Goal: Complete application form

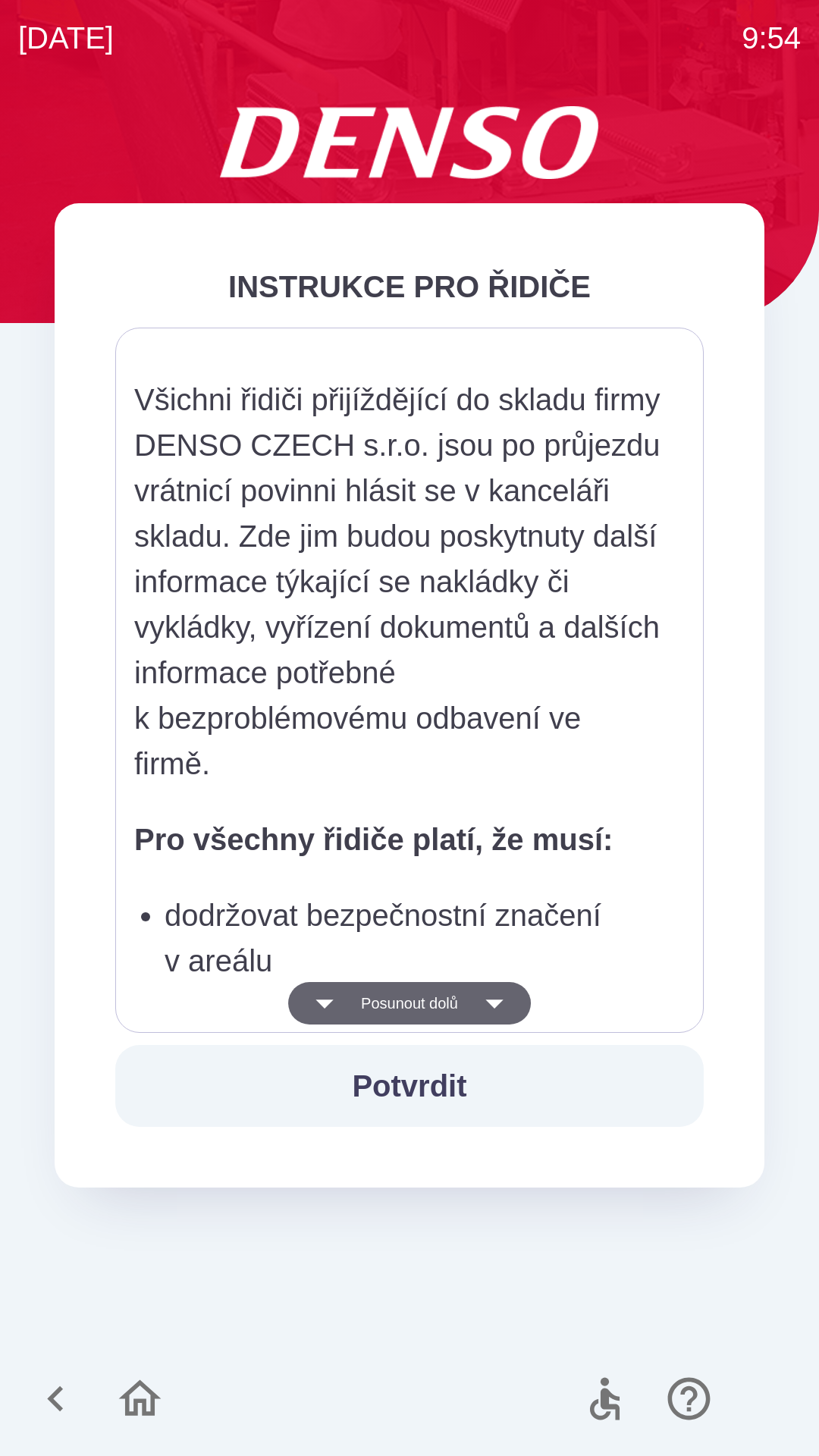
click at [328, 986] on icon "button" at bounding box center [324, 1003] width 43 height 43
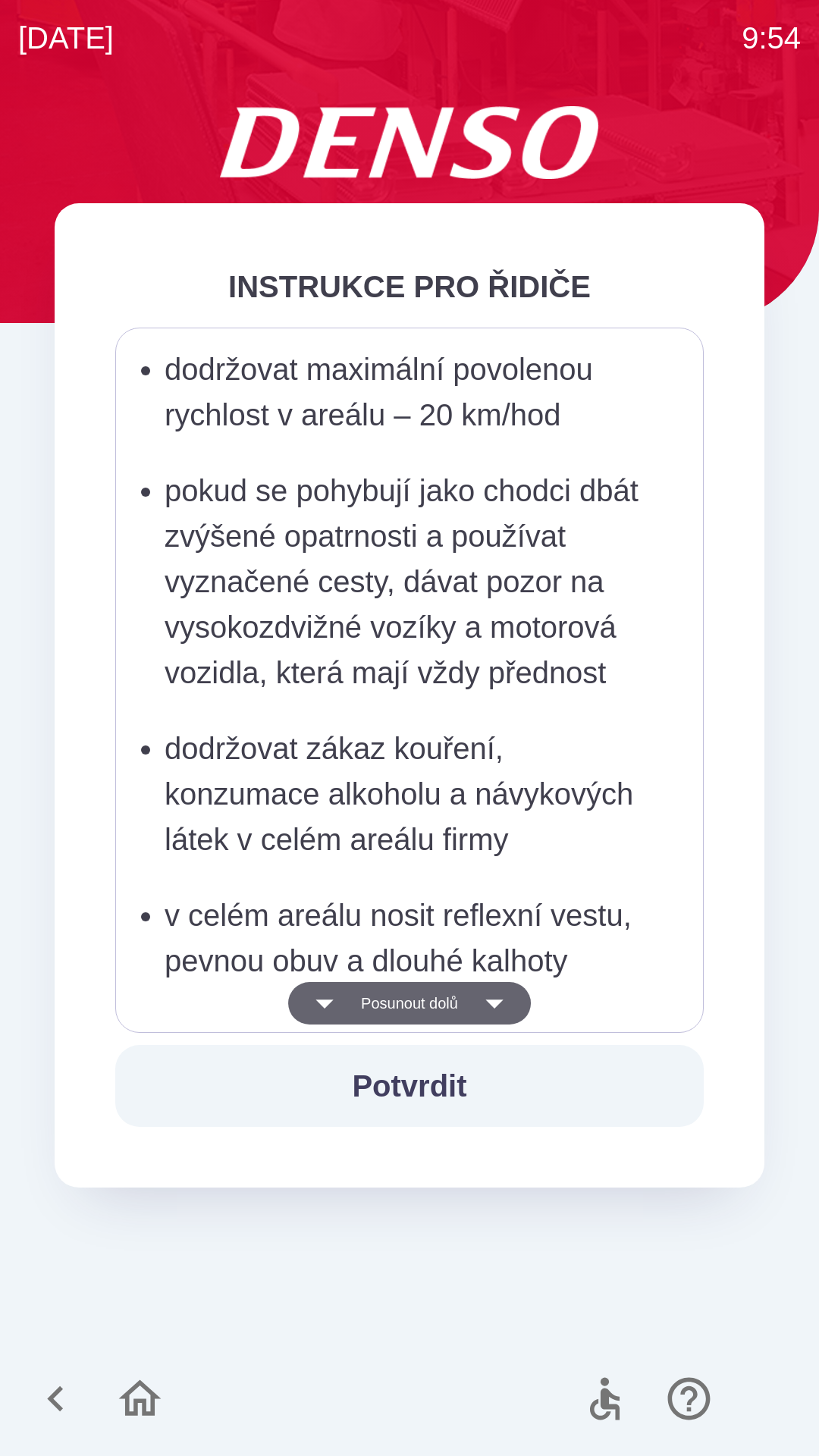
click at [339, 1008] on button "Posunout dolů" at bounding box center [409, 1003] width 242 height 43
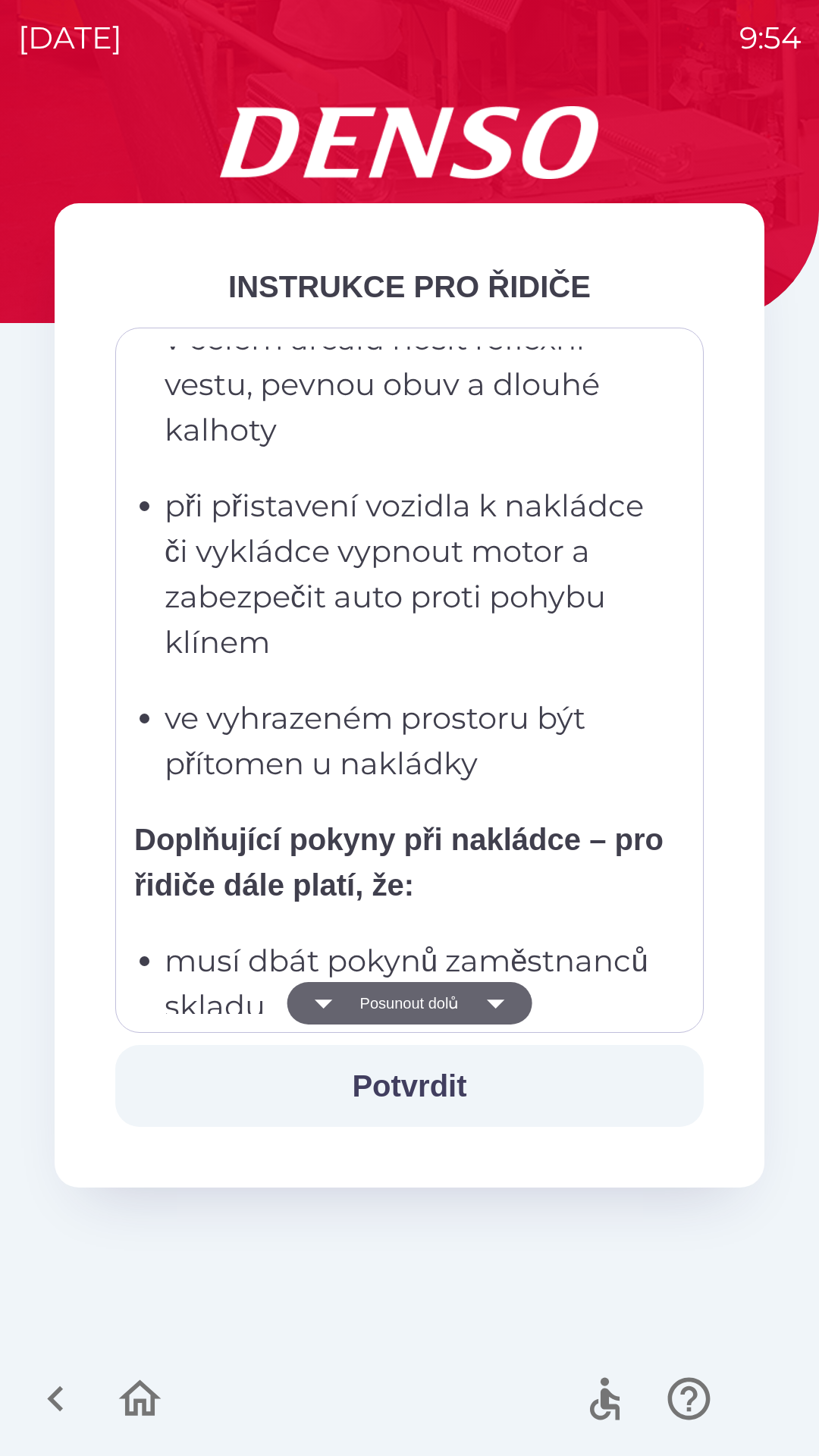
click at [331, 1011] on icon "button" at bounding box center [323, 1003] width 43 height 43
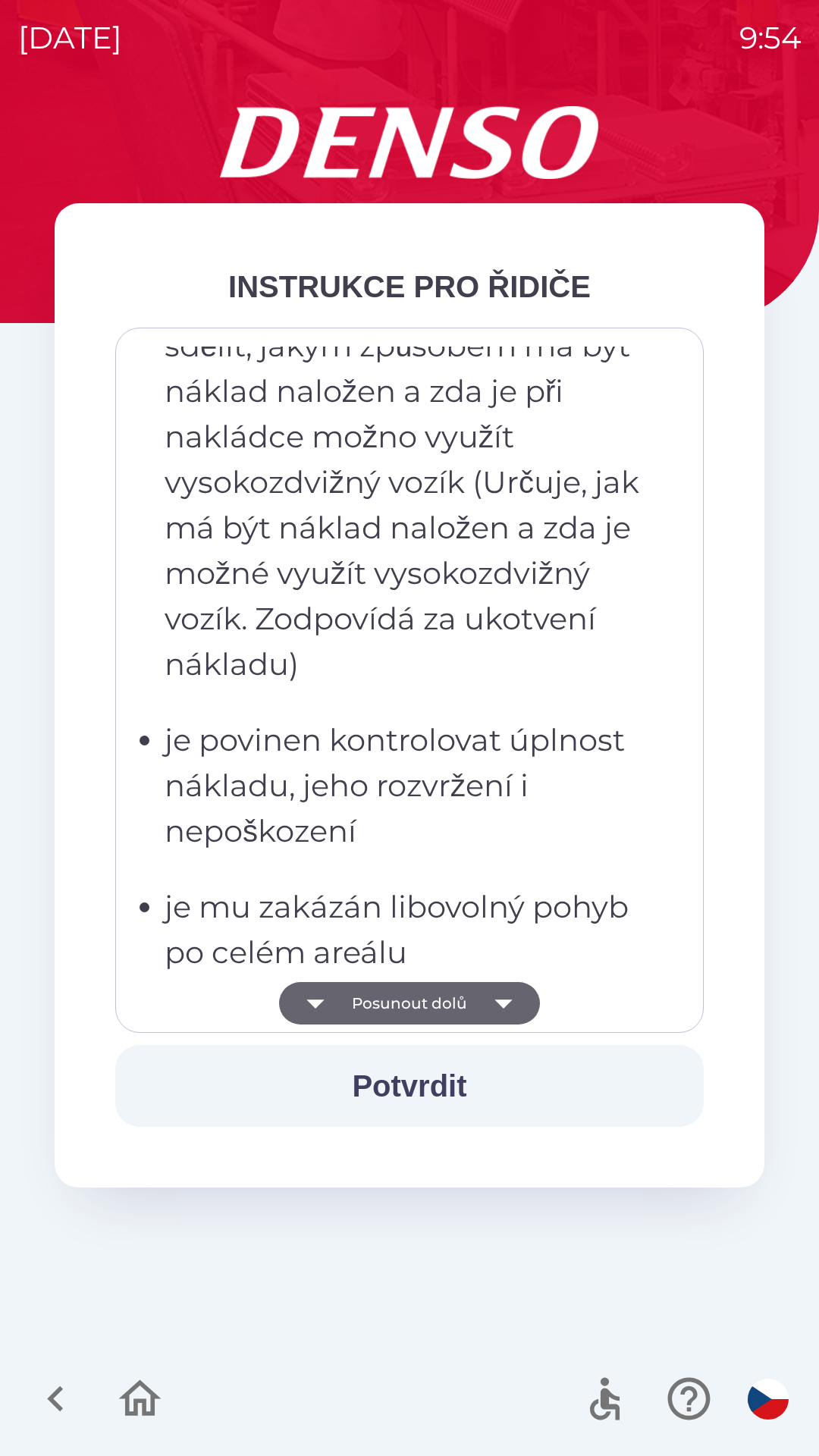
click at [328, 1006] on icon "button" at bounding box center [315, 1003] width 43 height 43
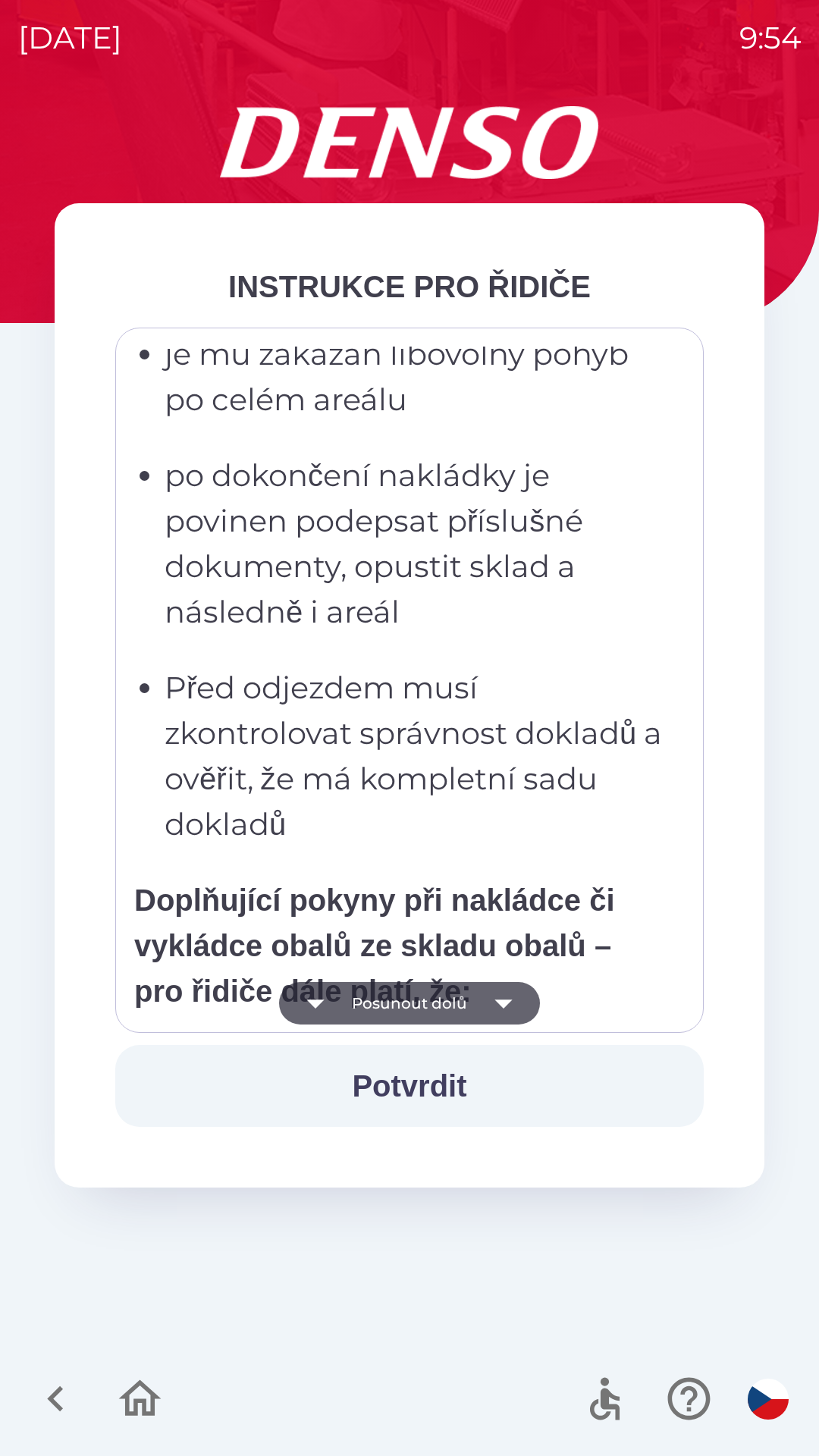
click at [343, 1014] on button "Posunout dolů" at bounding box center [410, 1003] width 261 height 43
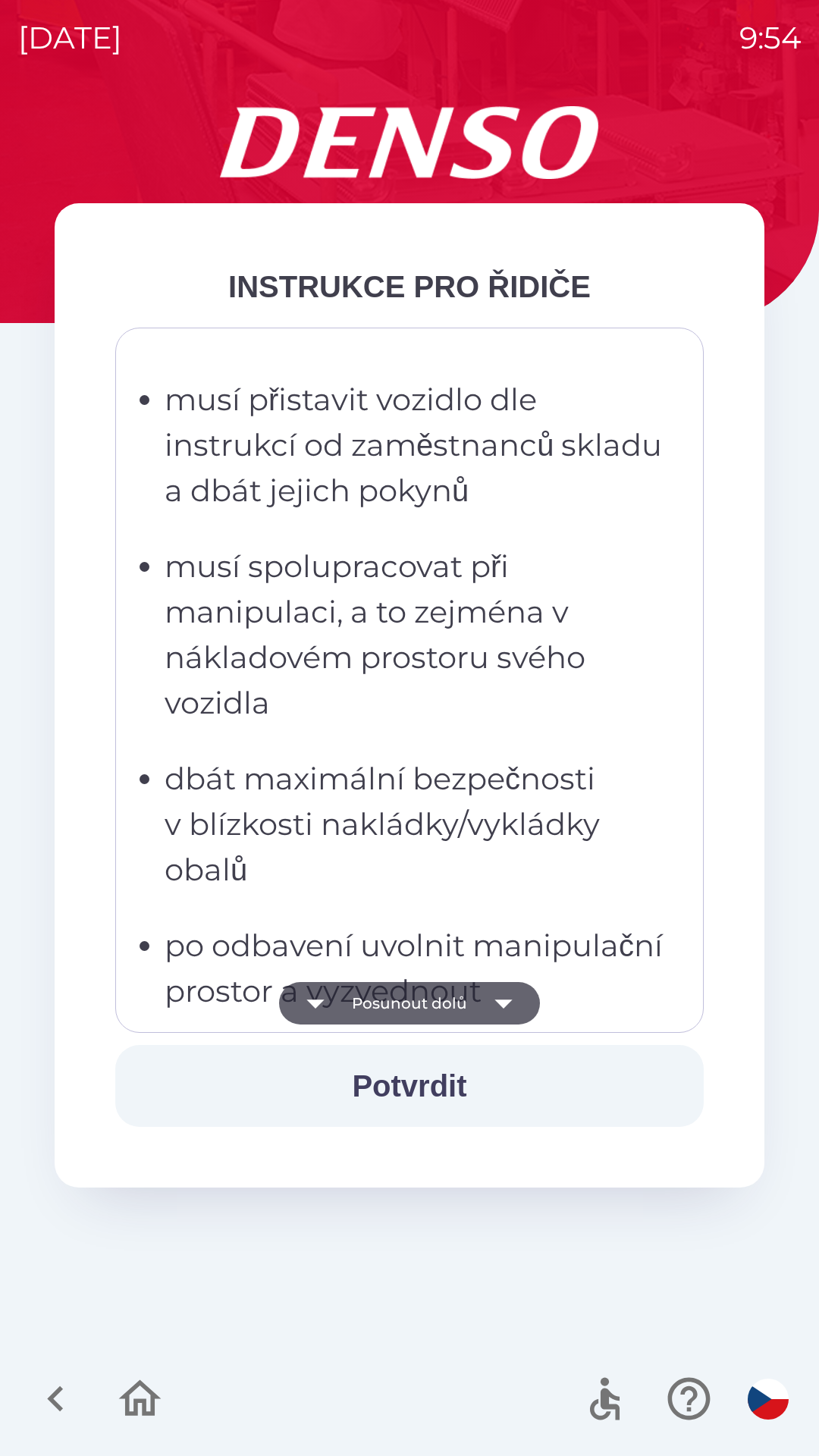
click at [345, 1017] on button "Posunout dolů" at bounding box center [410, 1003] width 261 height 43
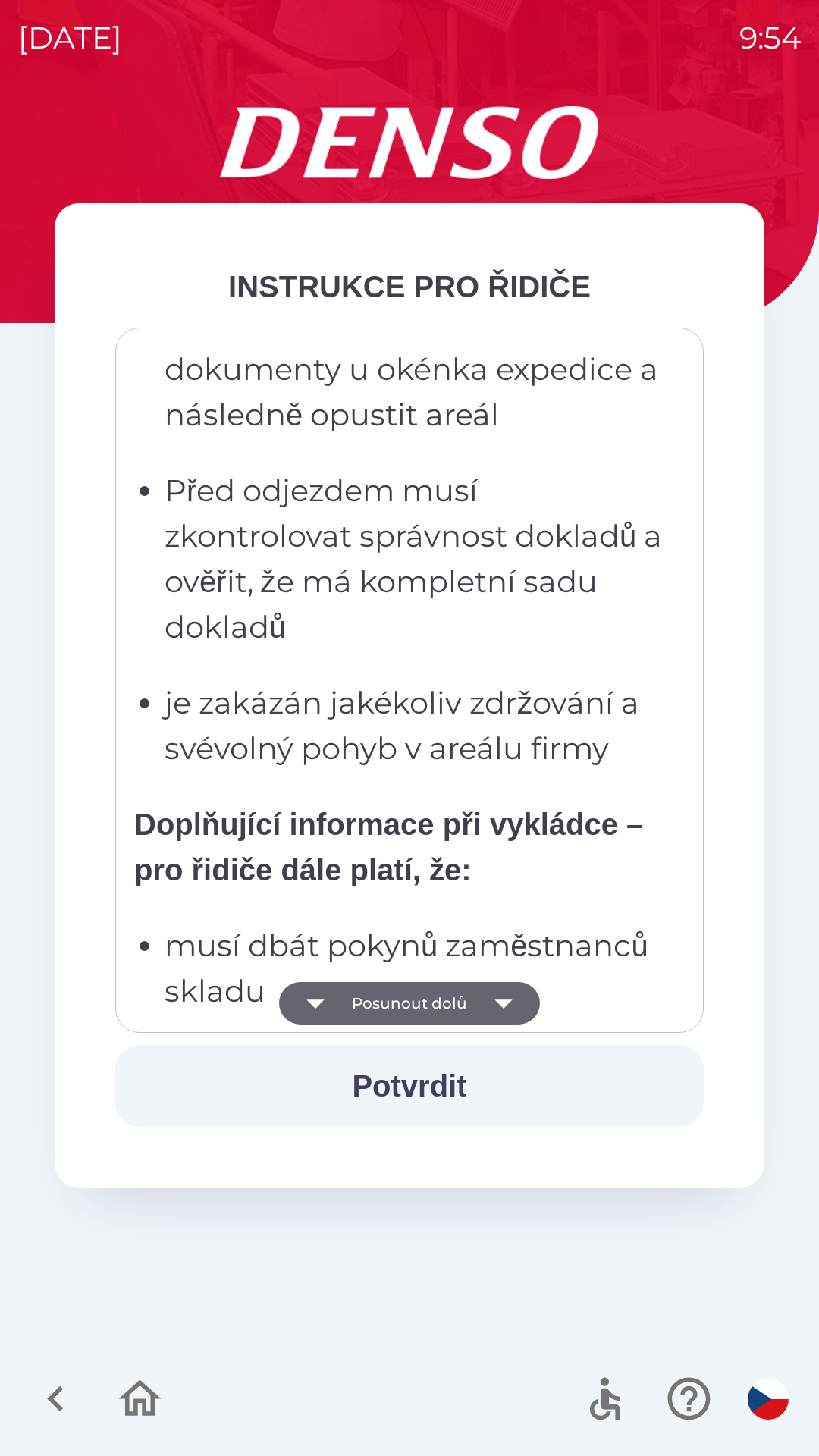
click at [350, 1017] on button "Posunout dolů" at bounding box center [410, 1003] width 261 height 43
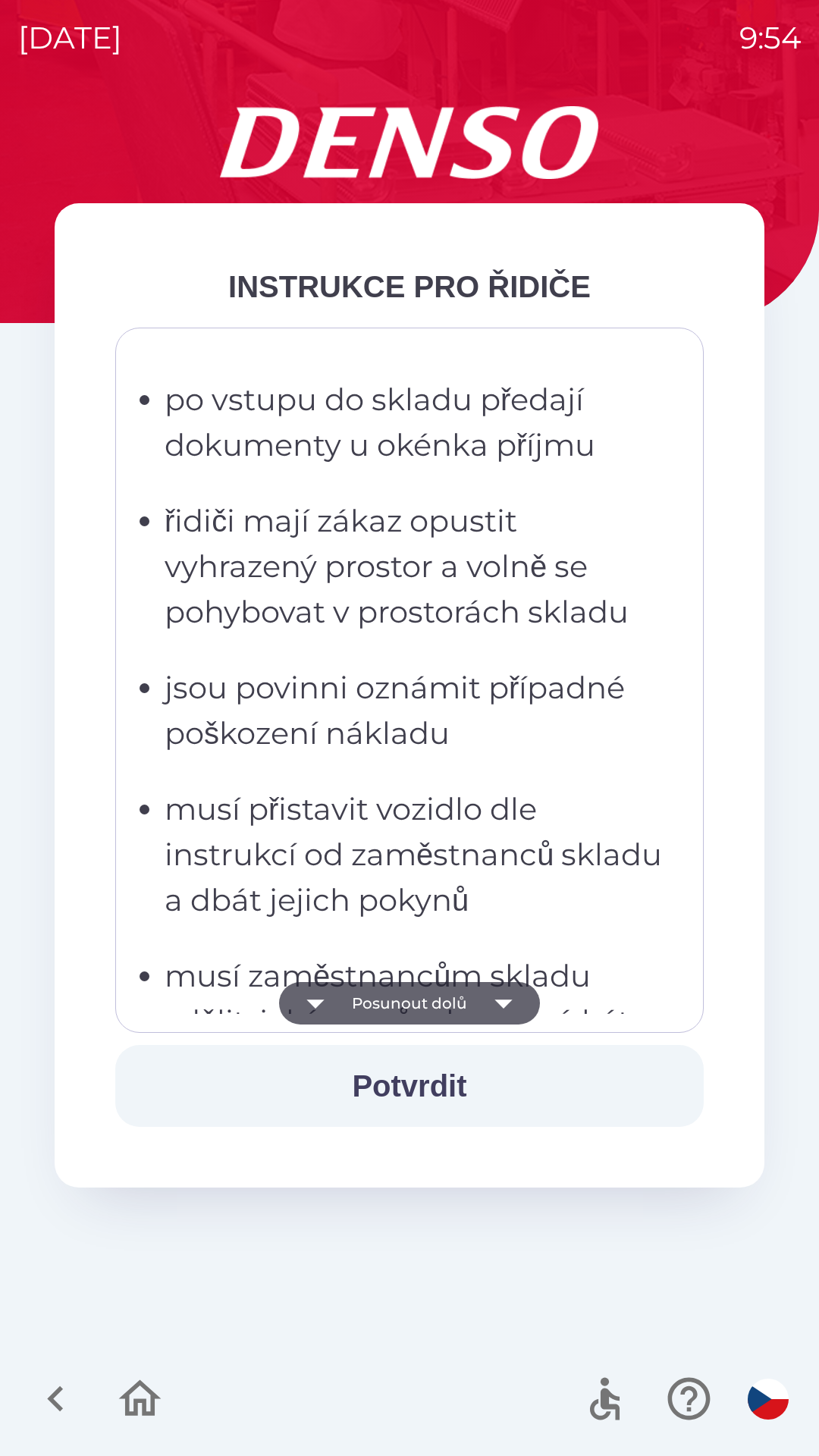
click at [355, 1008] on button "Posunout dolů" at bounding box center [410, 1003] width 261 height 43
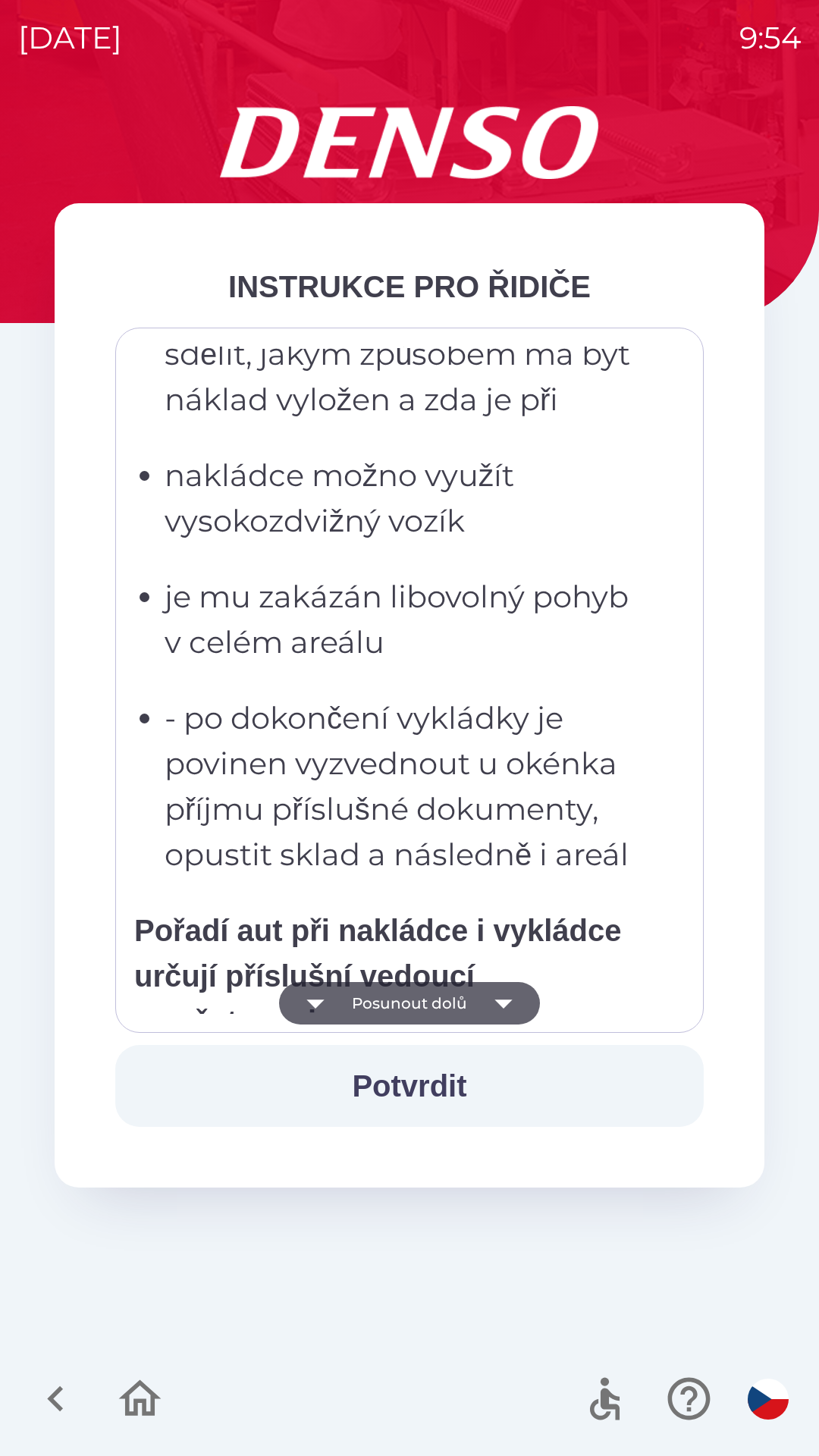
click at [356, 1005] on button "Posunout dolů" at bounding box center [410, 1003] width 261 height 43
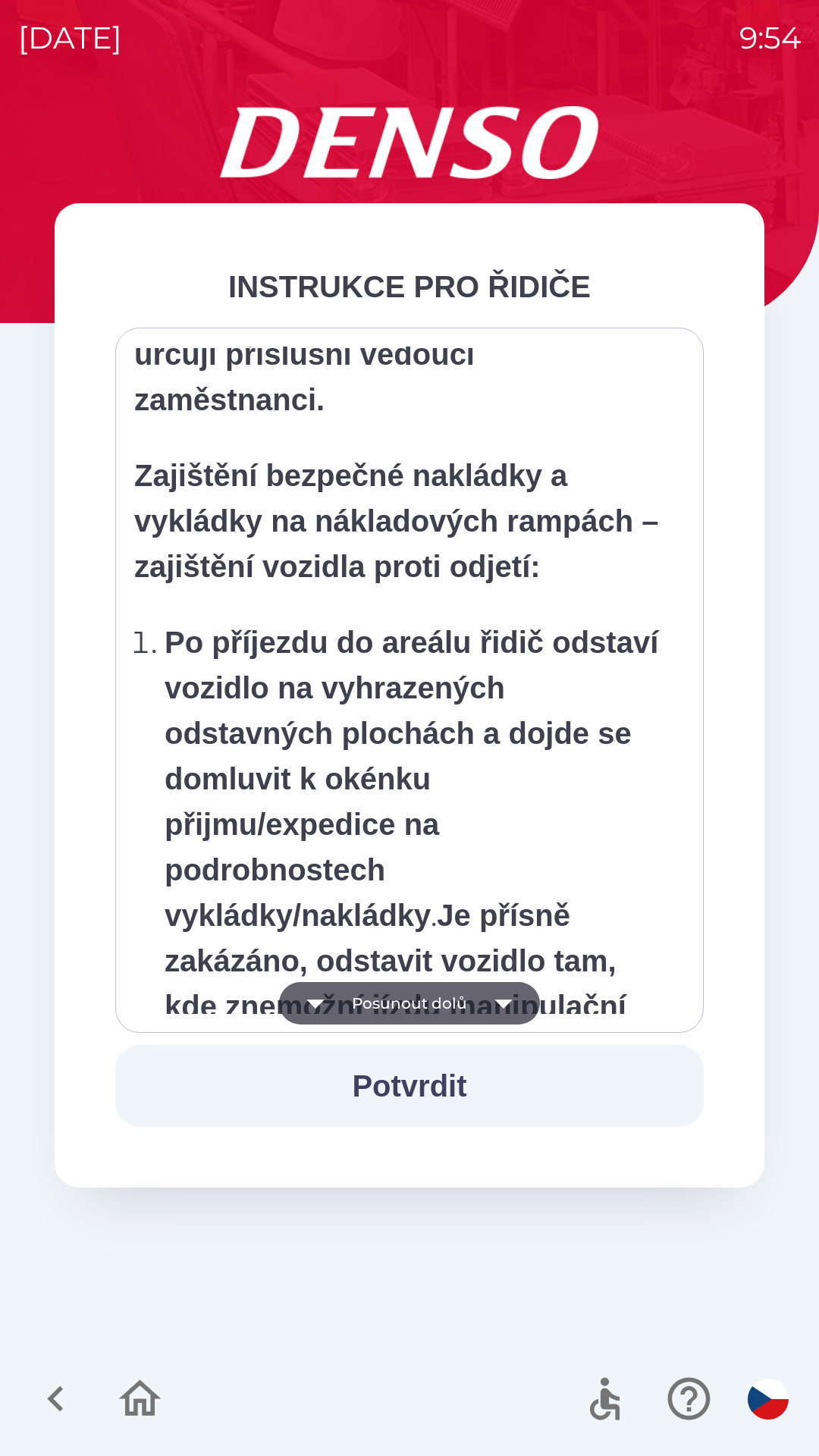
click at [353, 1008] on button "Posunout dolů" at bounding box center [410, 1003] width 261 height 43
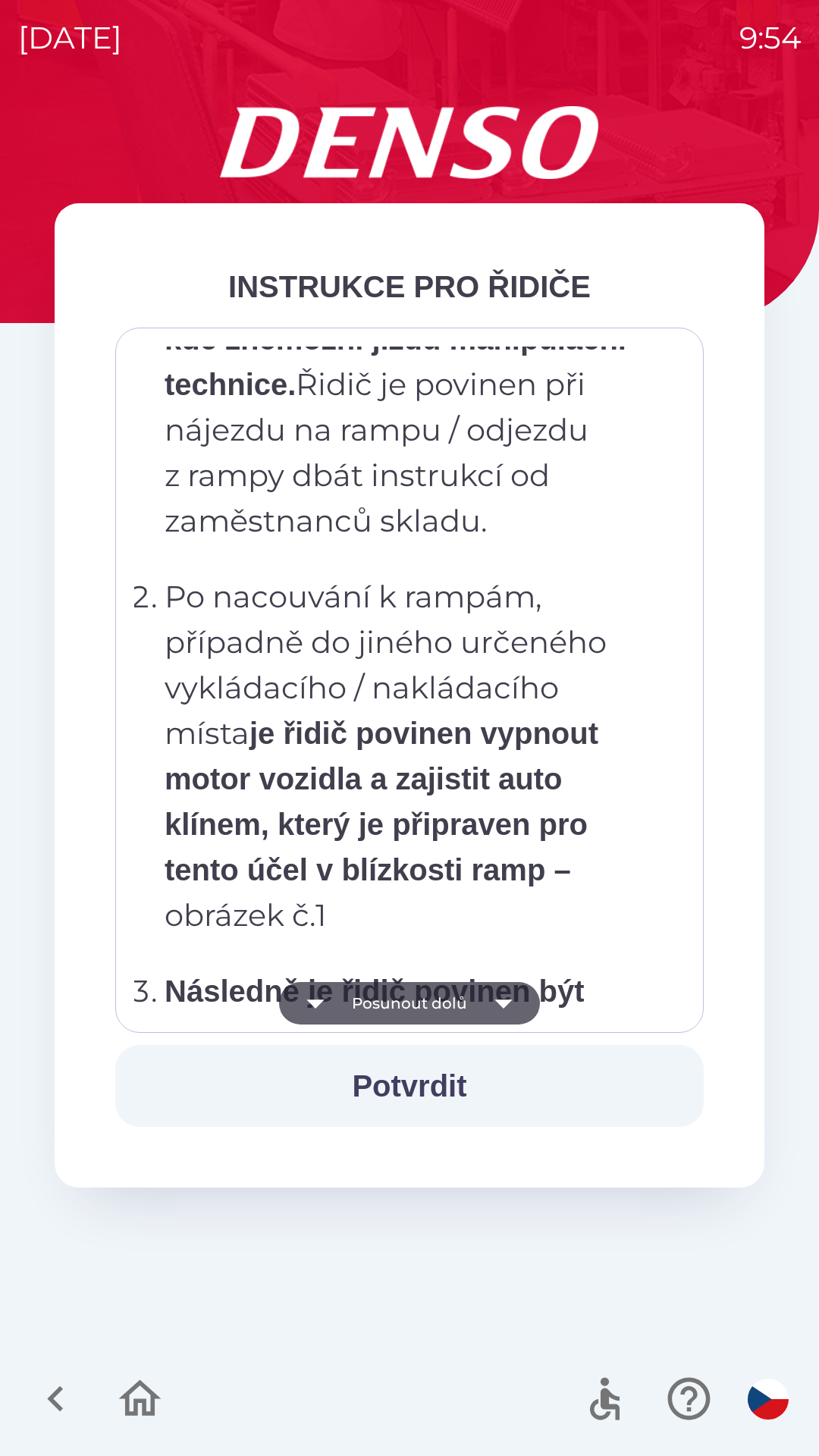
click at [355, 1011] on button "Posunout dolů" at bounding box center [410, 1003] width 261 height 43
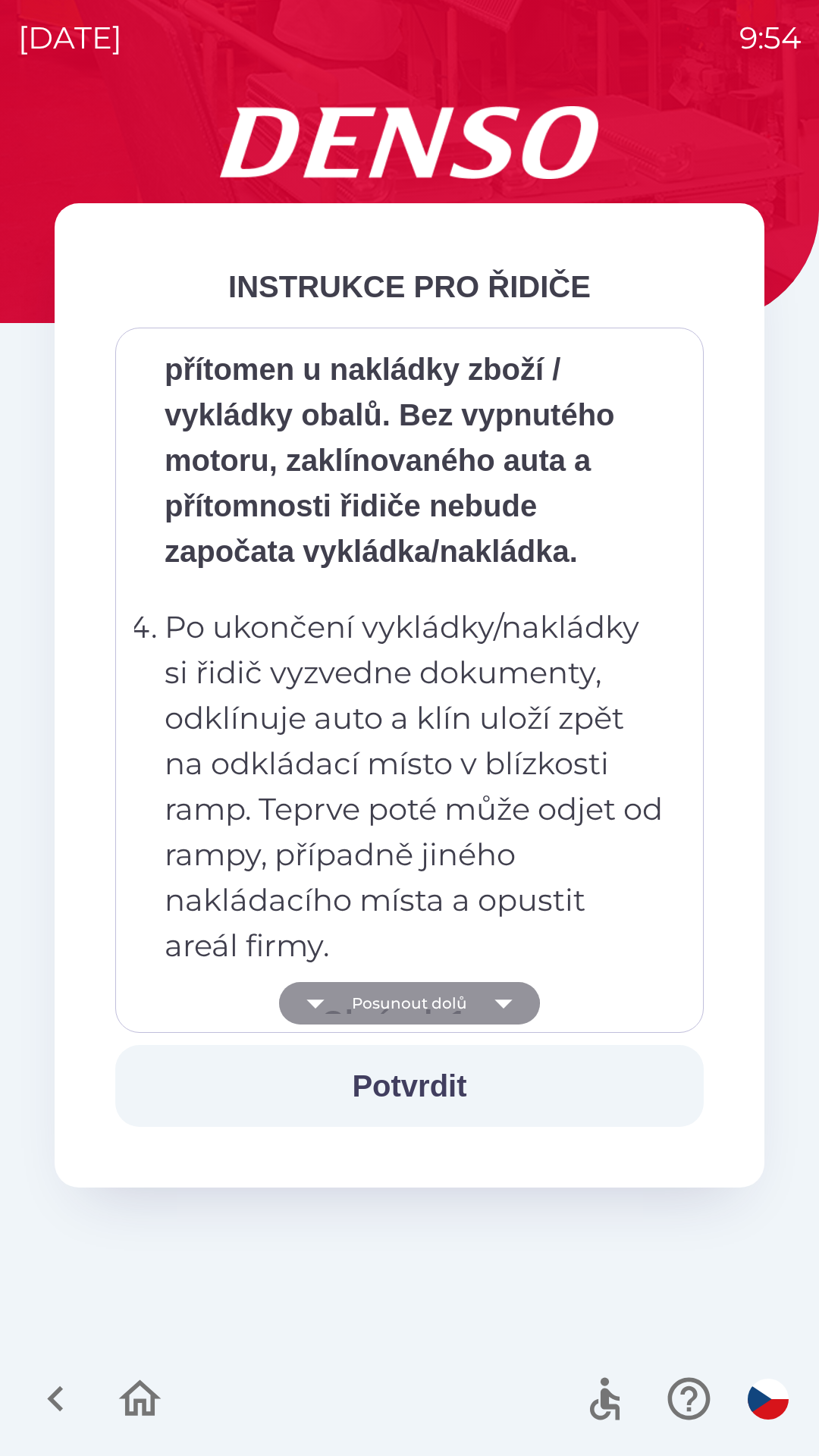
click at [349, 1008] on button "Posunout dolů" at bounding box center [410, 1003] width 261 height 43
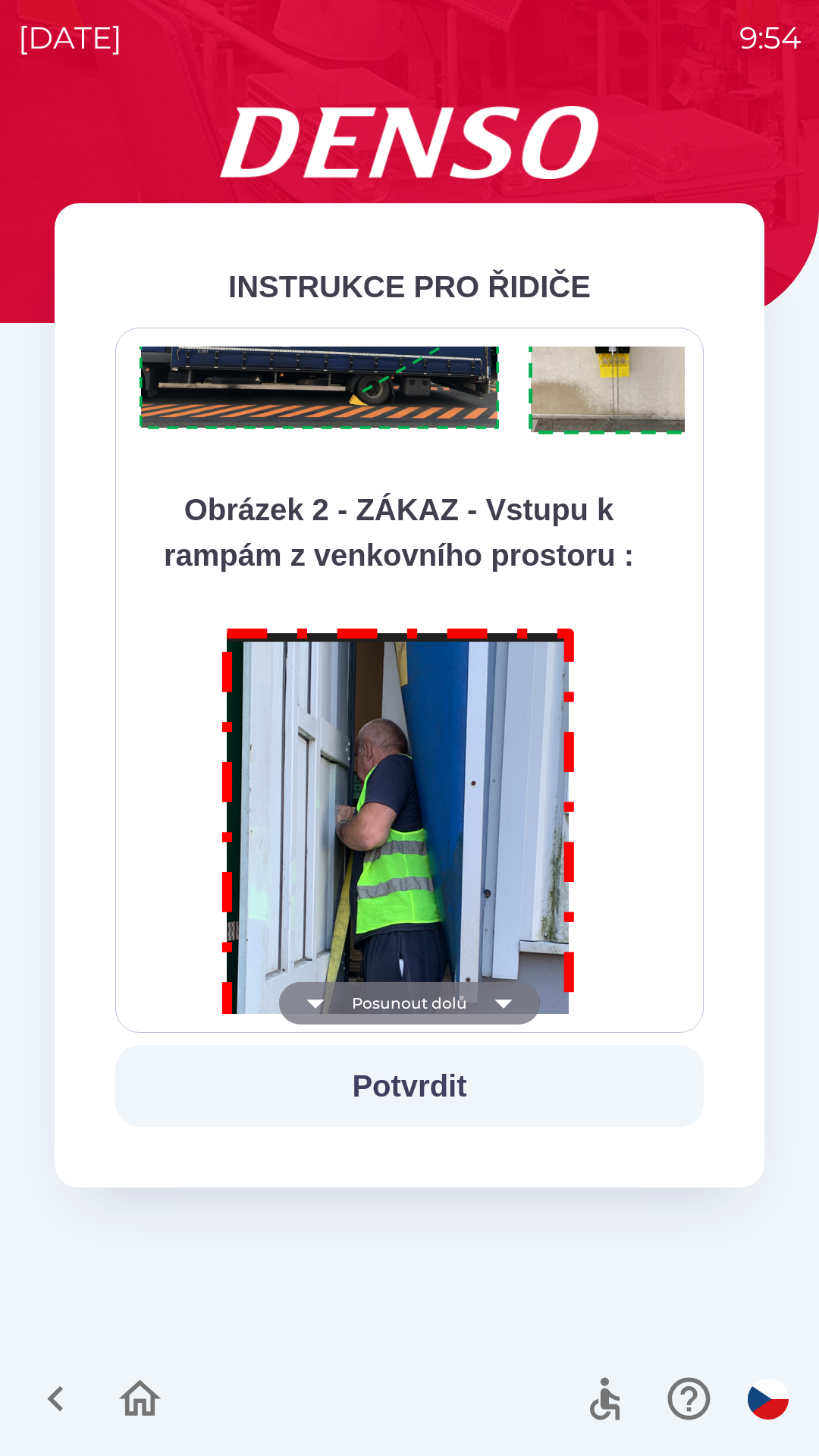
click at [357, 1018] on button "Posunout dolů" at bounding box center [410, 1003] width 261 height 43
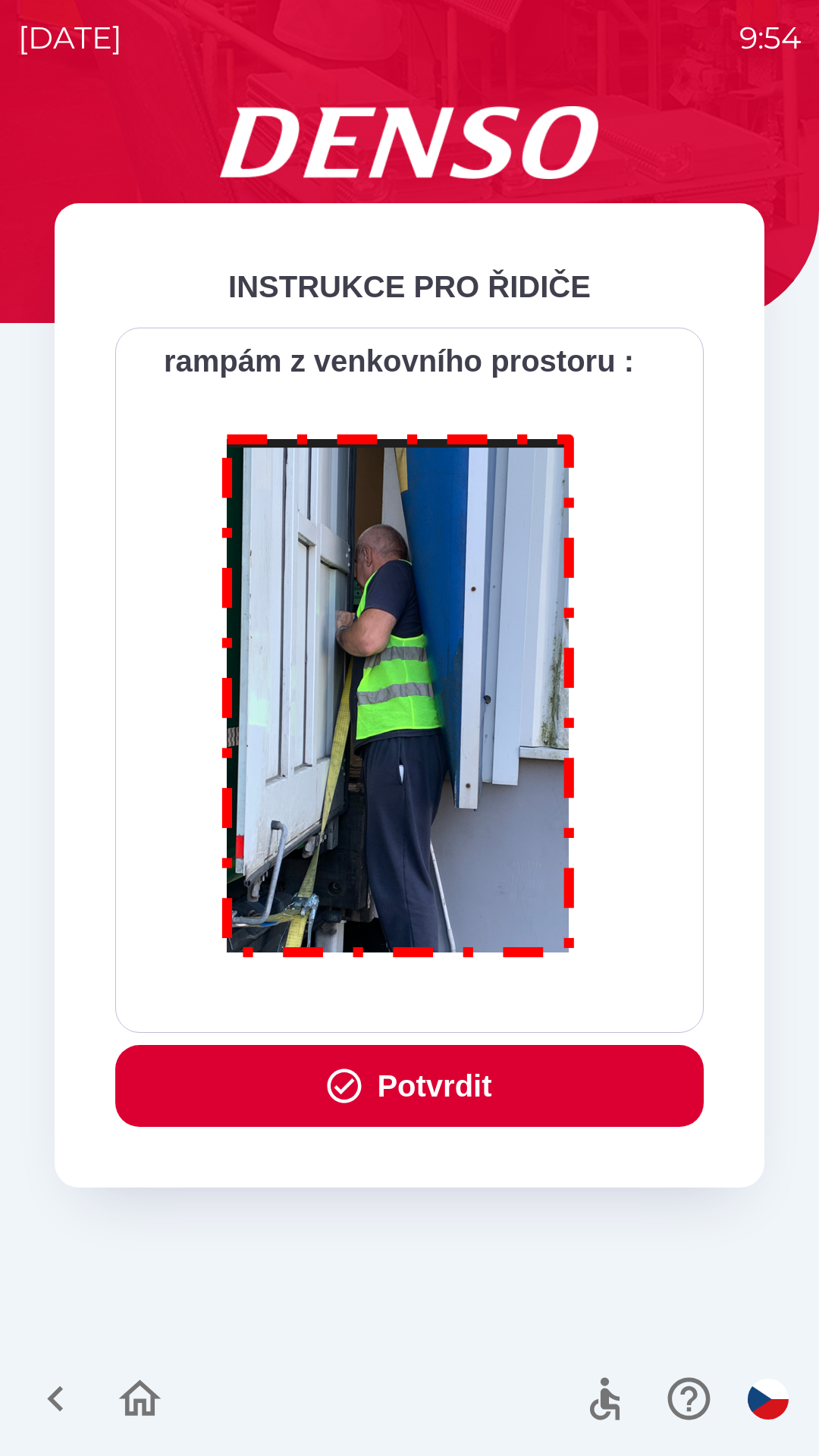
click at [354, 1012] on div "Všichni řidiči přijíždějící do skladu firmy DENSO CZECH s.r.o. jsou po průjezdu…" at bounding box center [410, 680] width 551 height 667
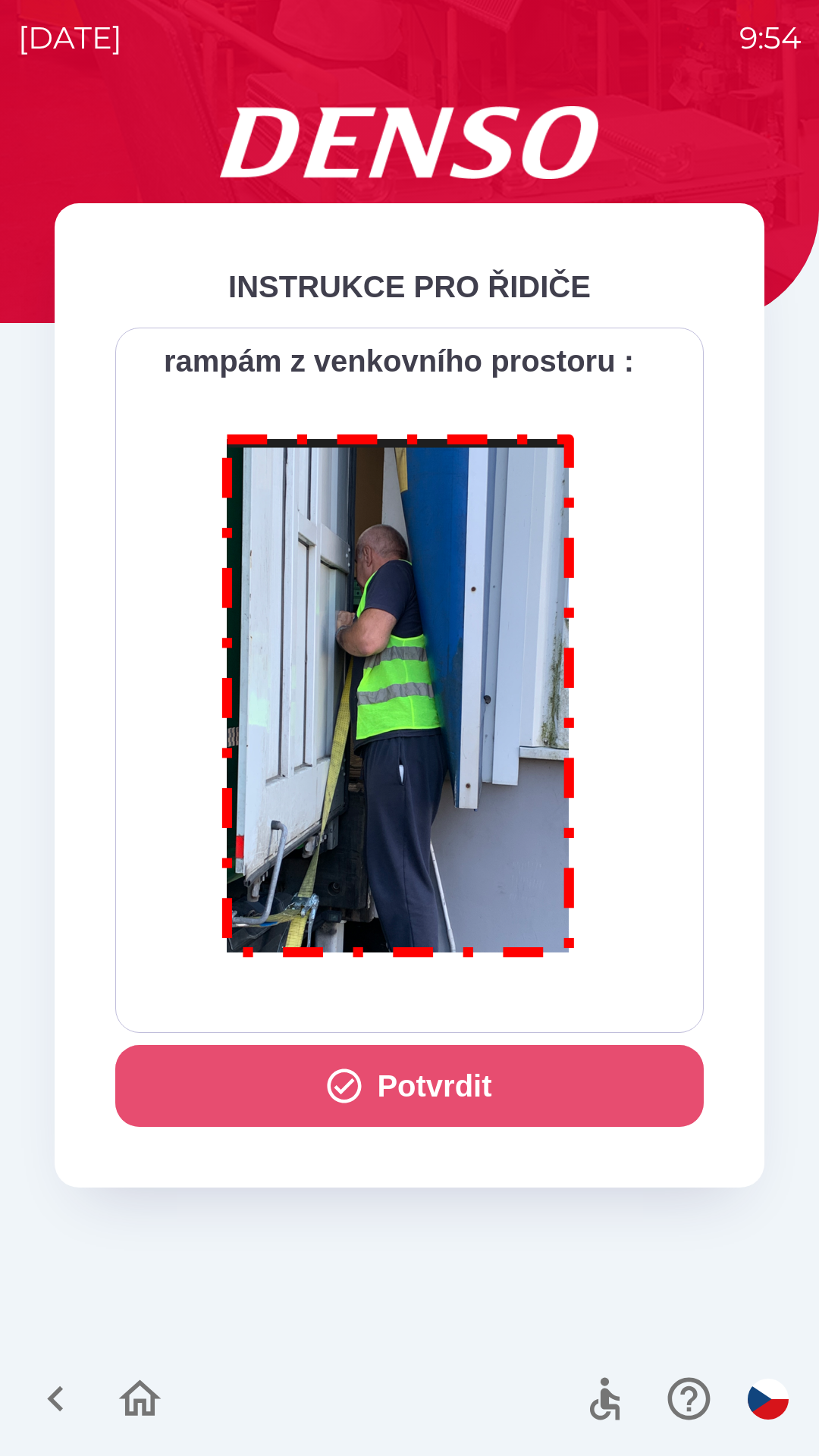
click at [355, 1066] on icon "button" at bounding box center [344, 1085] width 41 height 41
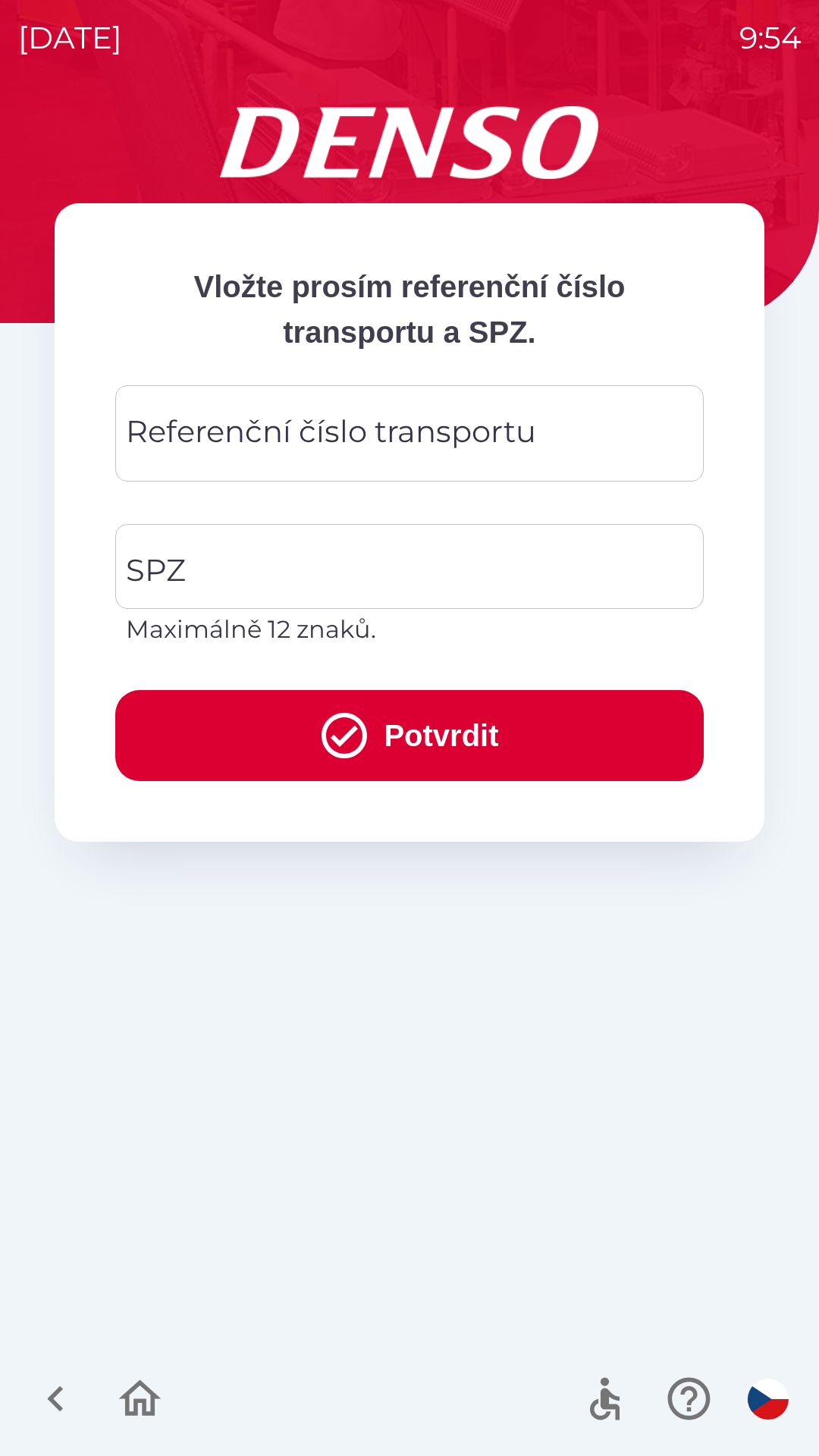
click at [192, 432] on div "Referenční číslo transportu Referenční číslo transportu" at bounding box center [410, 433] width 589 height 97
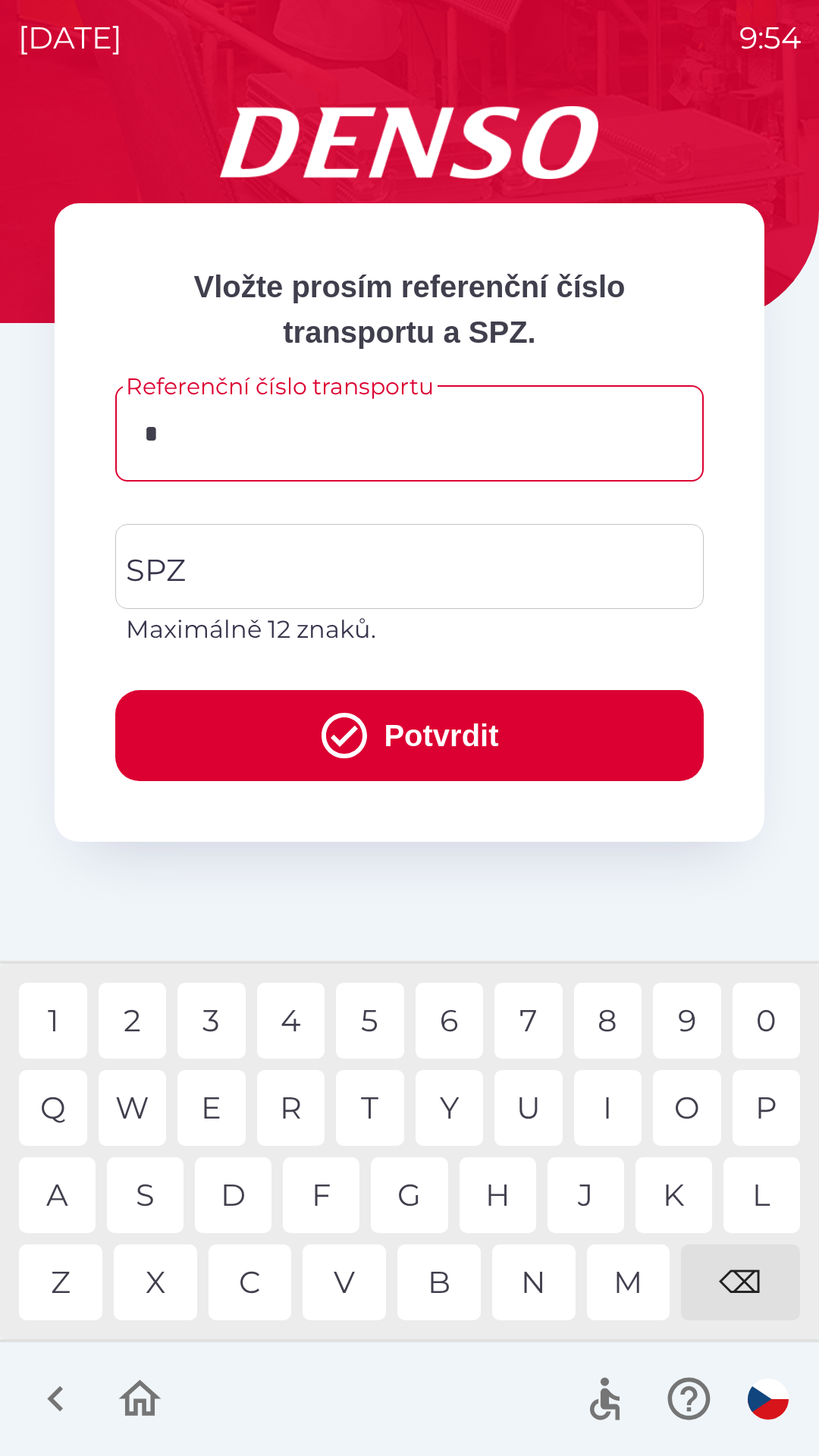
click at [201, 1027] on div "3" at bounding box center [211, 1021] width 68 height 76
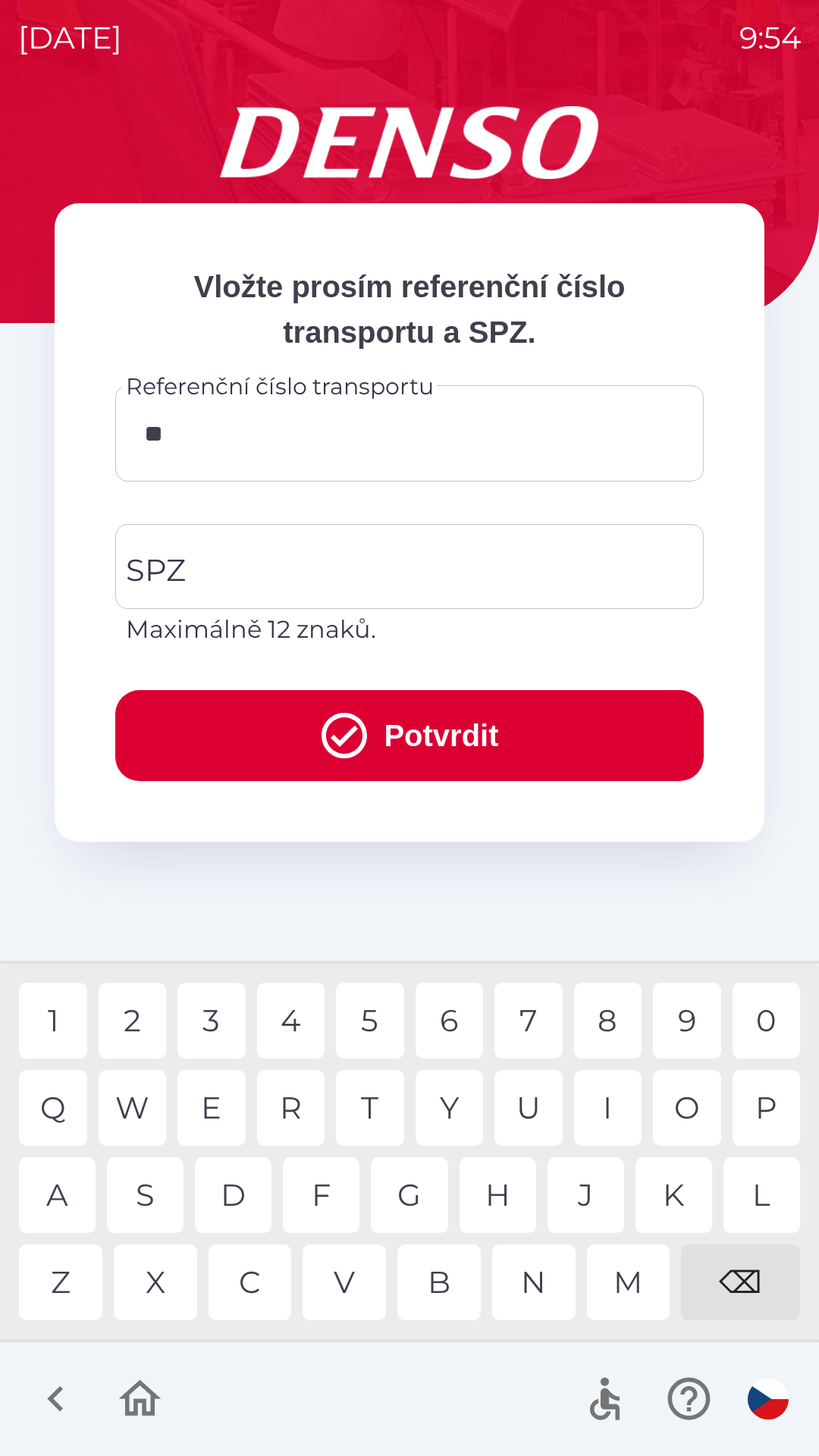
click at [285, 1038] on div "4" at bounding box center [291, 1021] width 68 height 76
click at [368, 1035] on div "5" at bounding box center [370, 1021] width 68 height 76
click at [451, 1013] on div "6" at bounding box center [450, 1021] width 68 height 76
type input "******"
click at [214, 1020] on div "3" at bounding box center [211, 1021] width 68 height 76
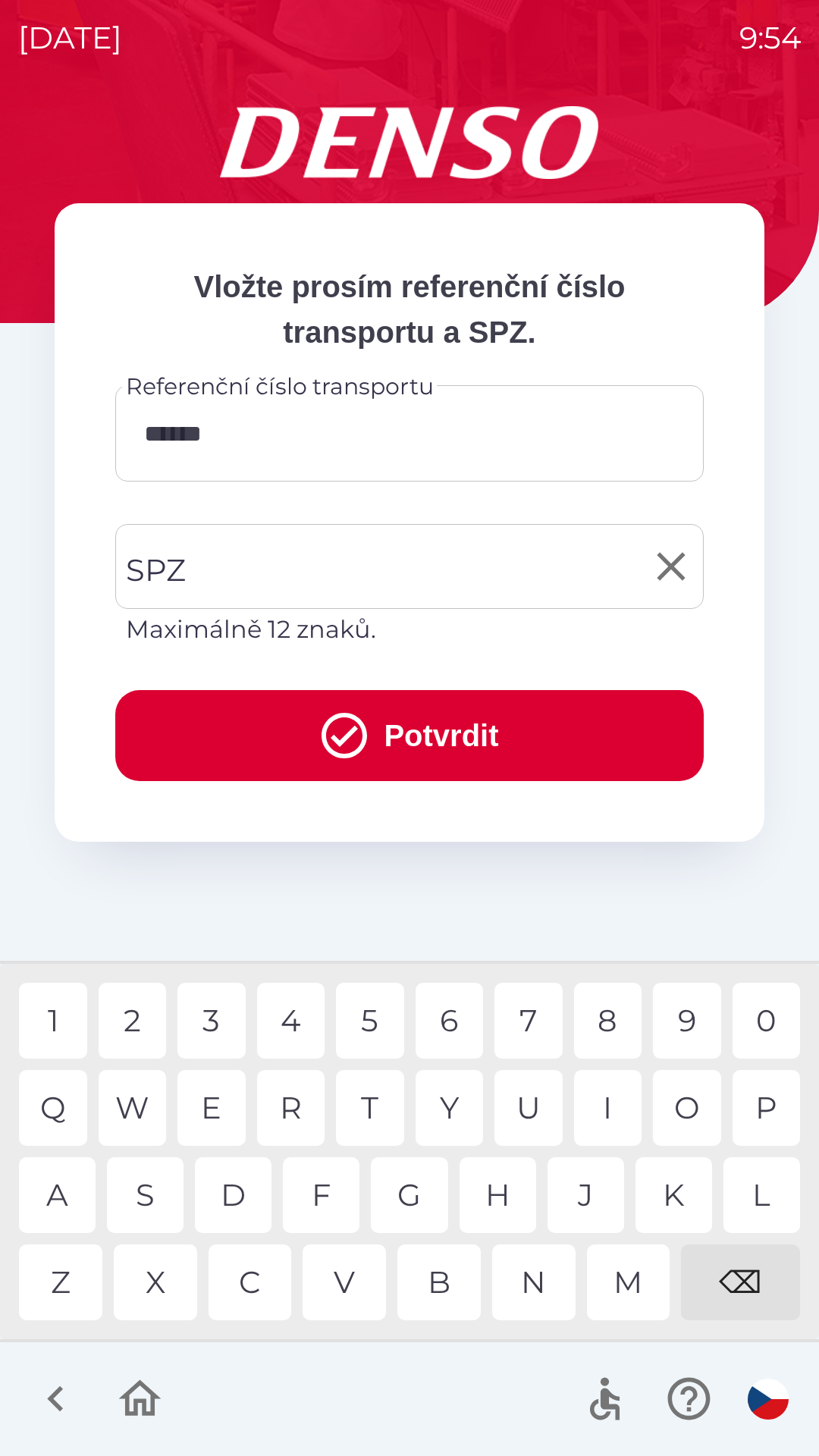
click at [242, 638] on p "Maximálně 12 znaků." at bounding box center [409, 629] width 568 height 37
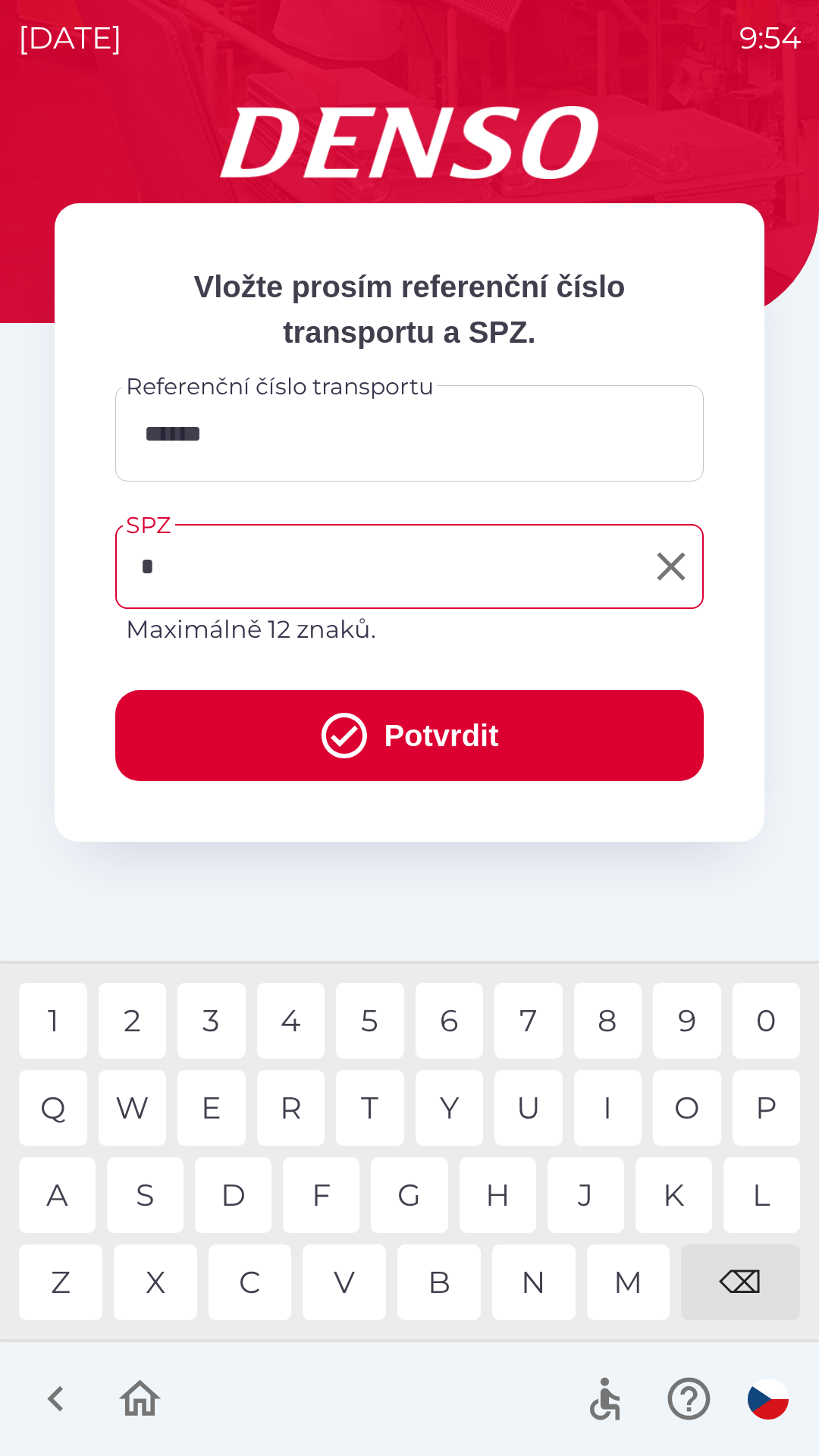
click at [529, 1011] on div "7" at bounding box center [529, 1021] width 68 height 76
click at [295, 1033] on div "4" at bounding box center [291, 1021] width 68 height 76
click at [768, 1020] on div "0" at bounding box center [767, 1021] width 68 height 76
type input "*******"
click at [604, 1021] on div "8" at bounding box center [609, 1021] width 68 height 76
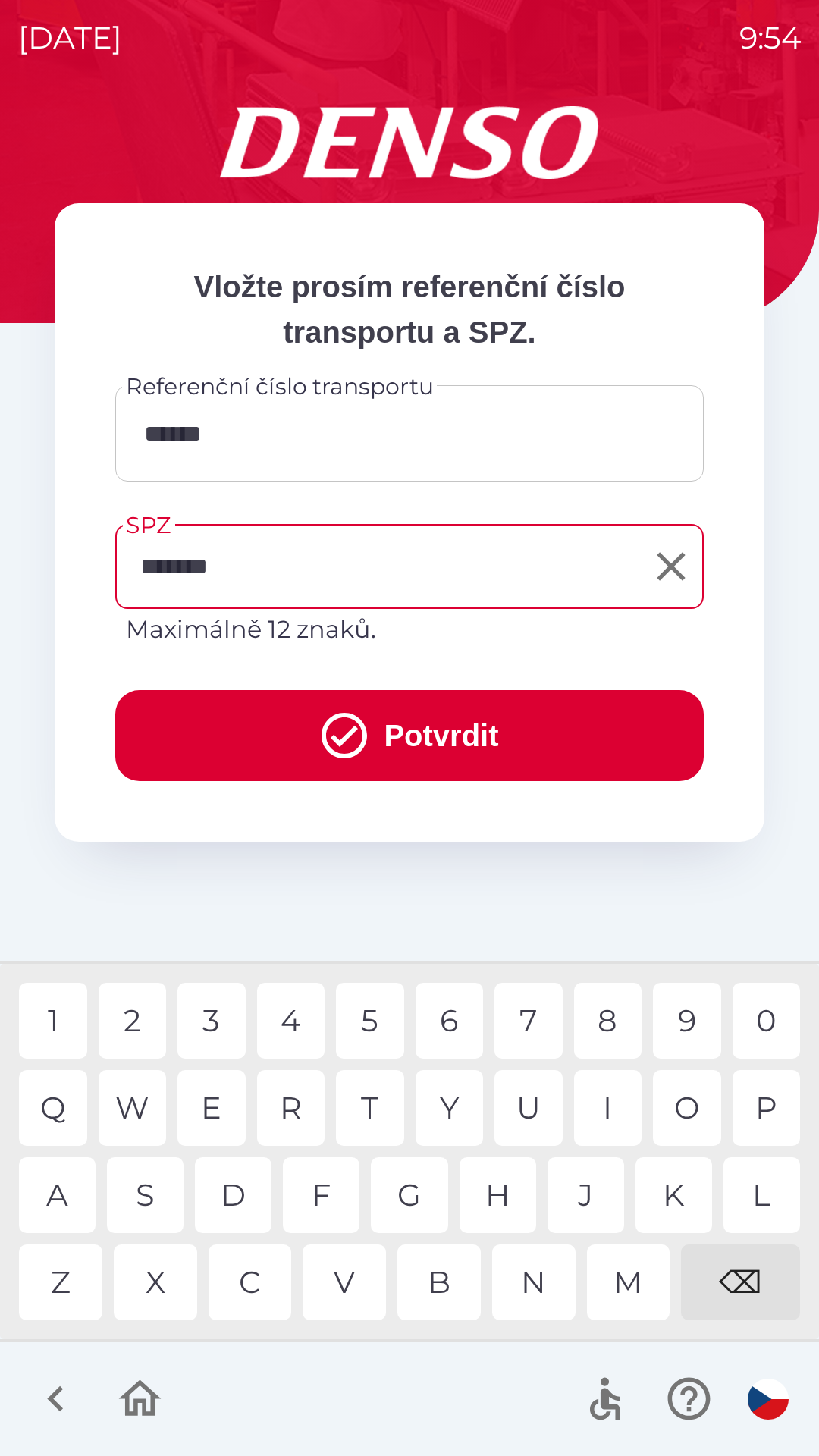
click at [355, 752] on icon "submit" at bounding box center [344, 735] width 55 height 55
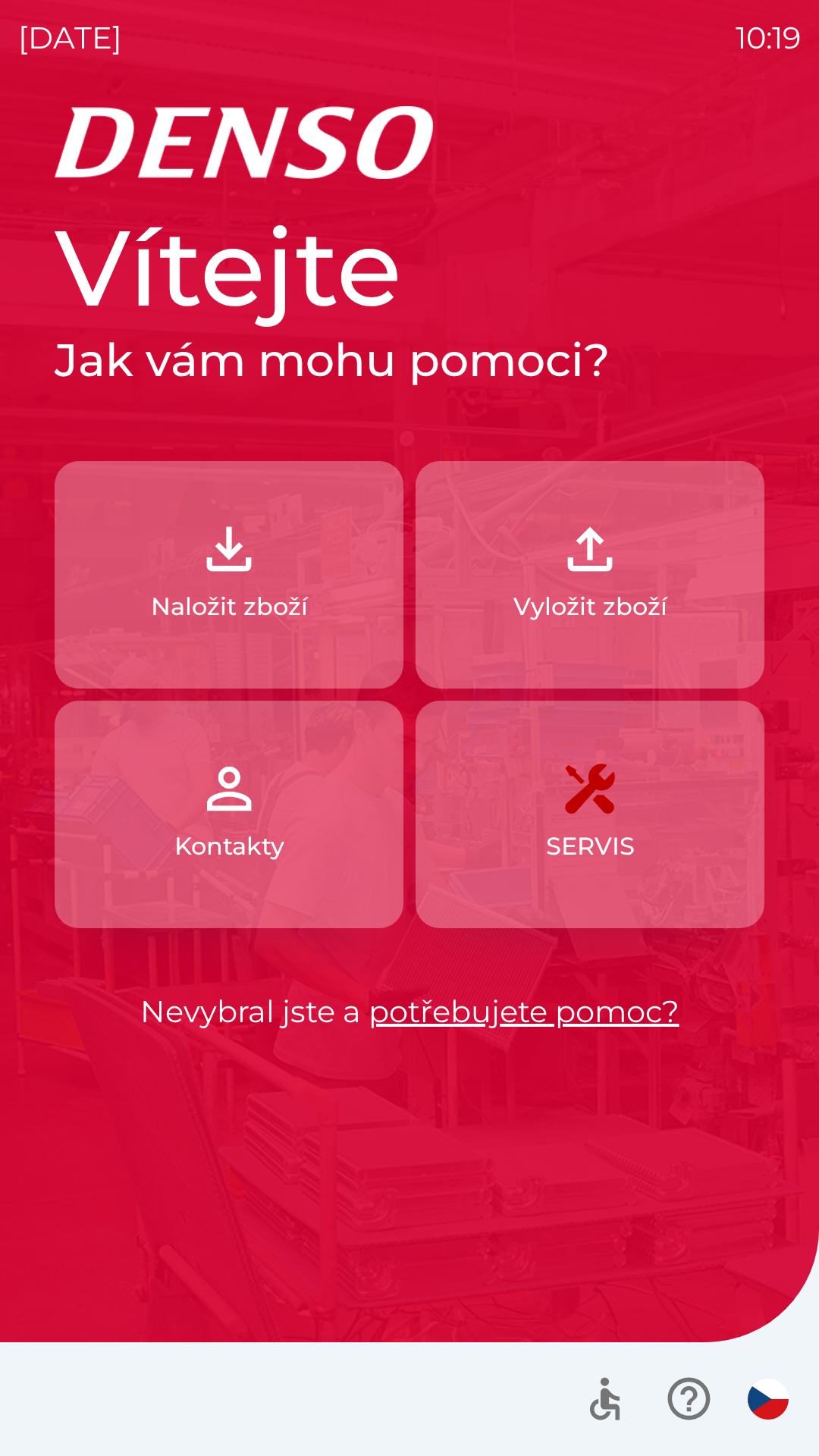
click at [224, 589] on p "Naložit zboží" at bounding box center [228, 606] width 157 height 37
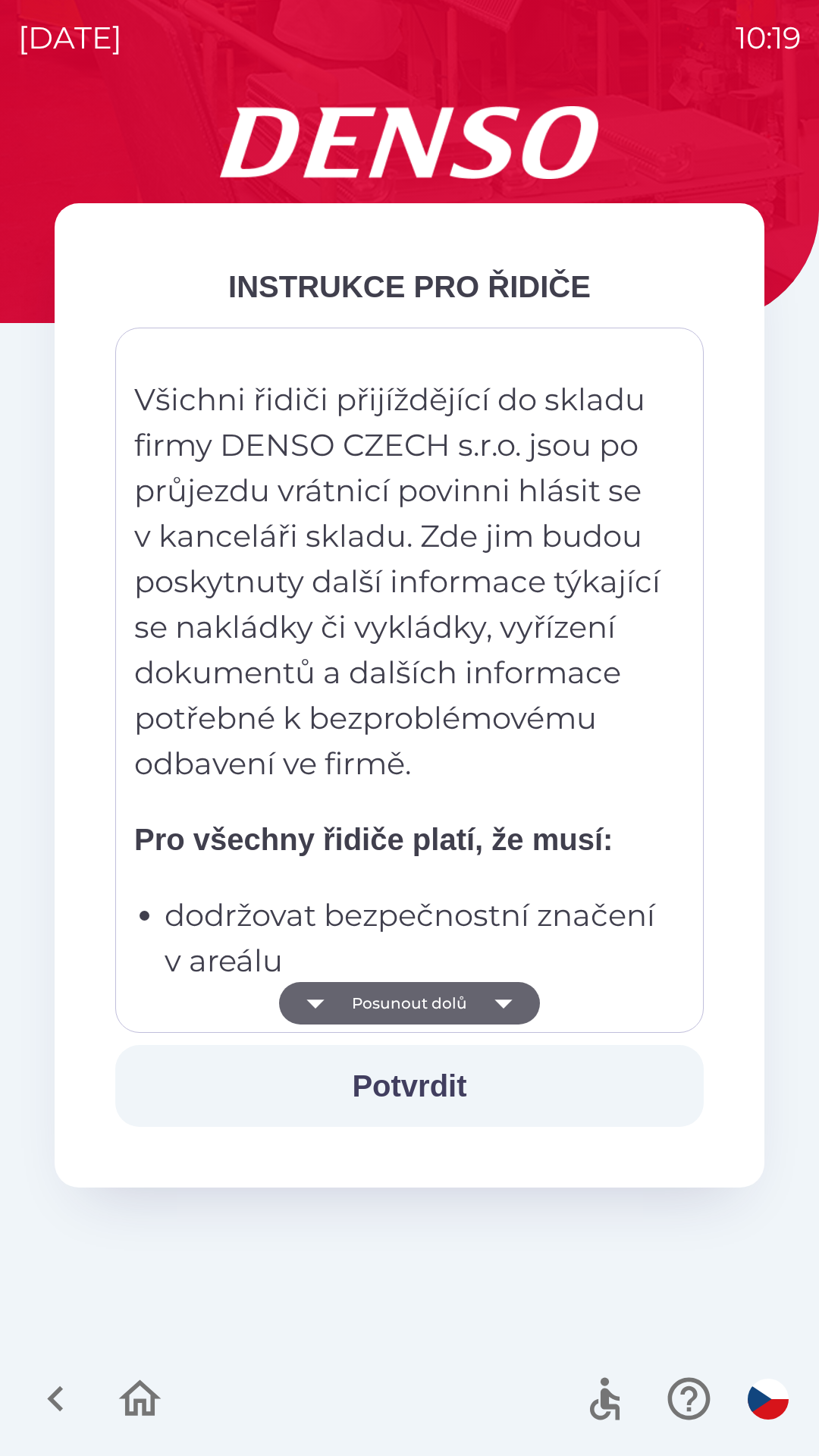
click at [427, 1079] on button "Potvrdit" at bounding box center [410, 1086] width 589 height 82
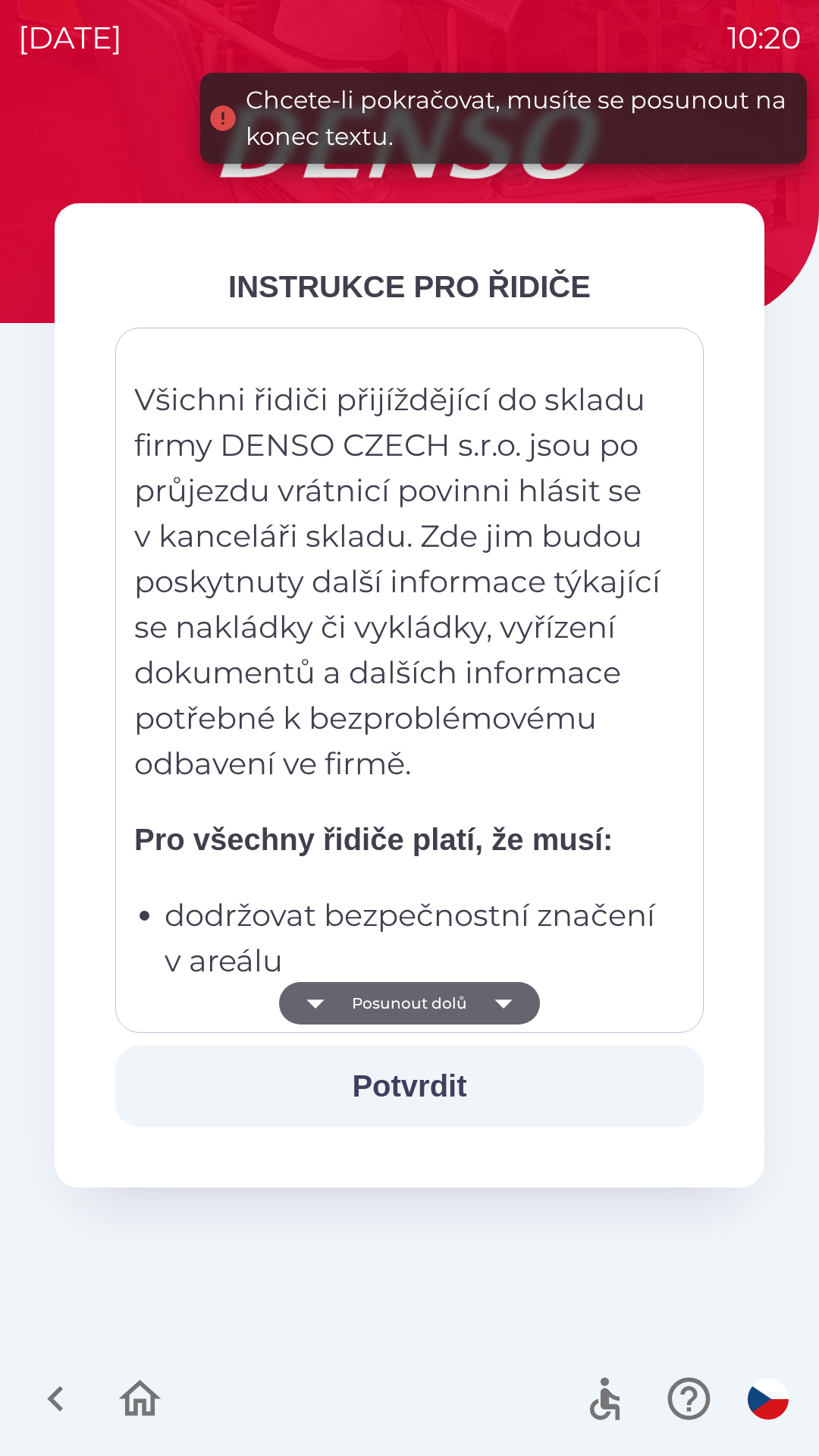
click at [496, 1000] on icon "button" at bounding box center [503, 1003] width 17 height 9
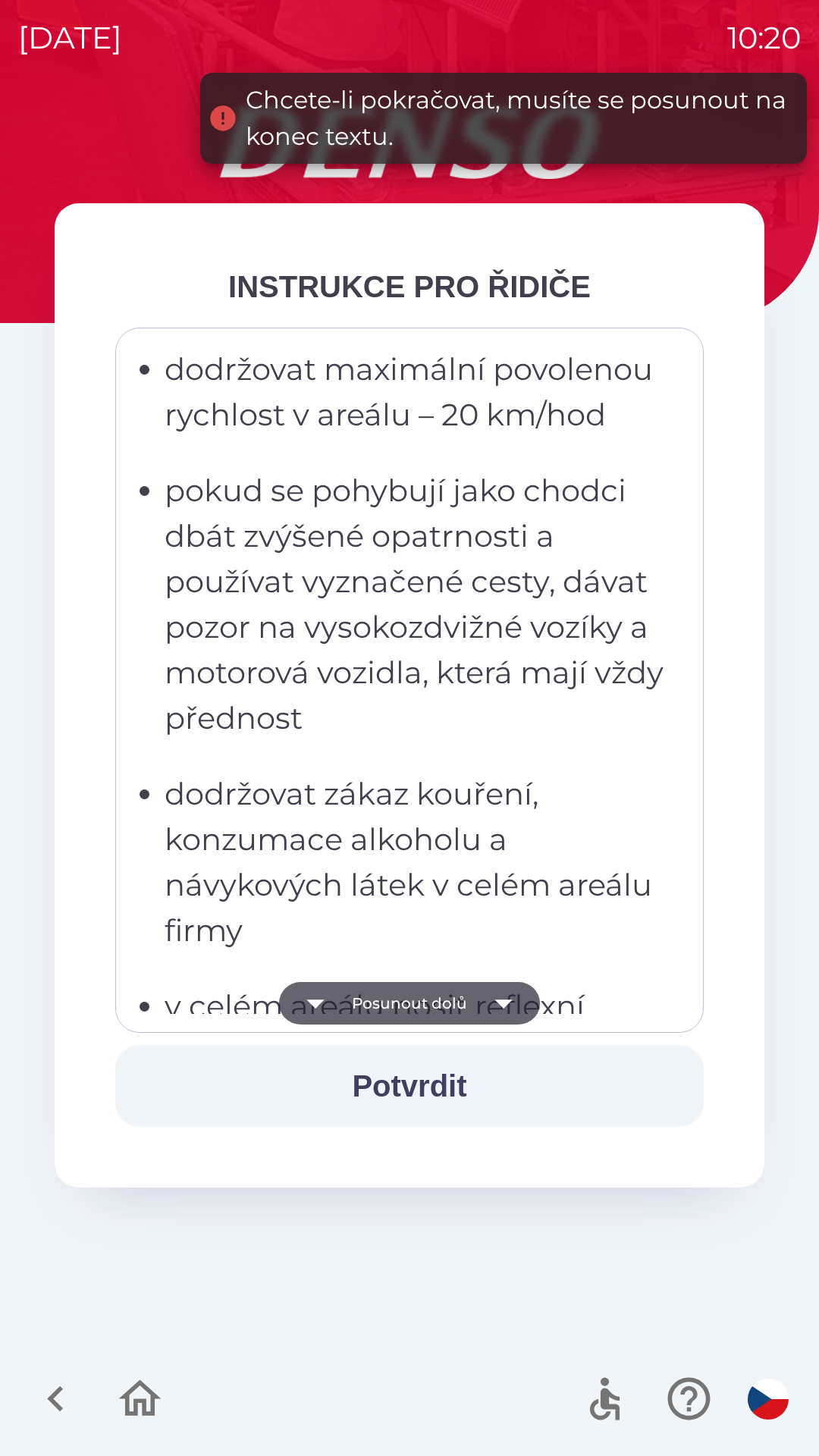
click at [499, 997] on icon "button" at bounding box center [504, 1003] width 43 height 43
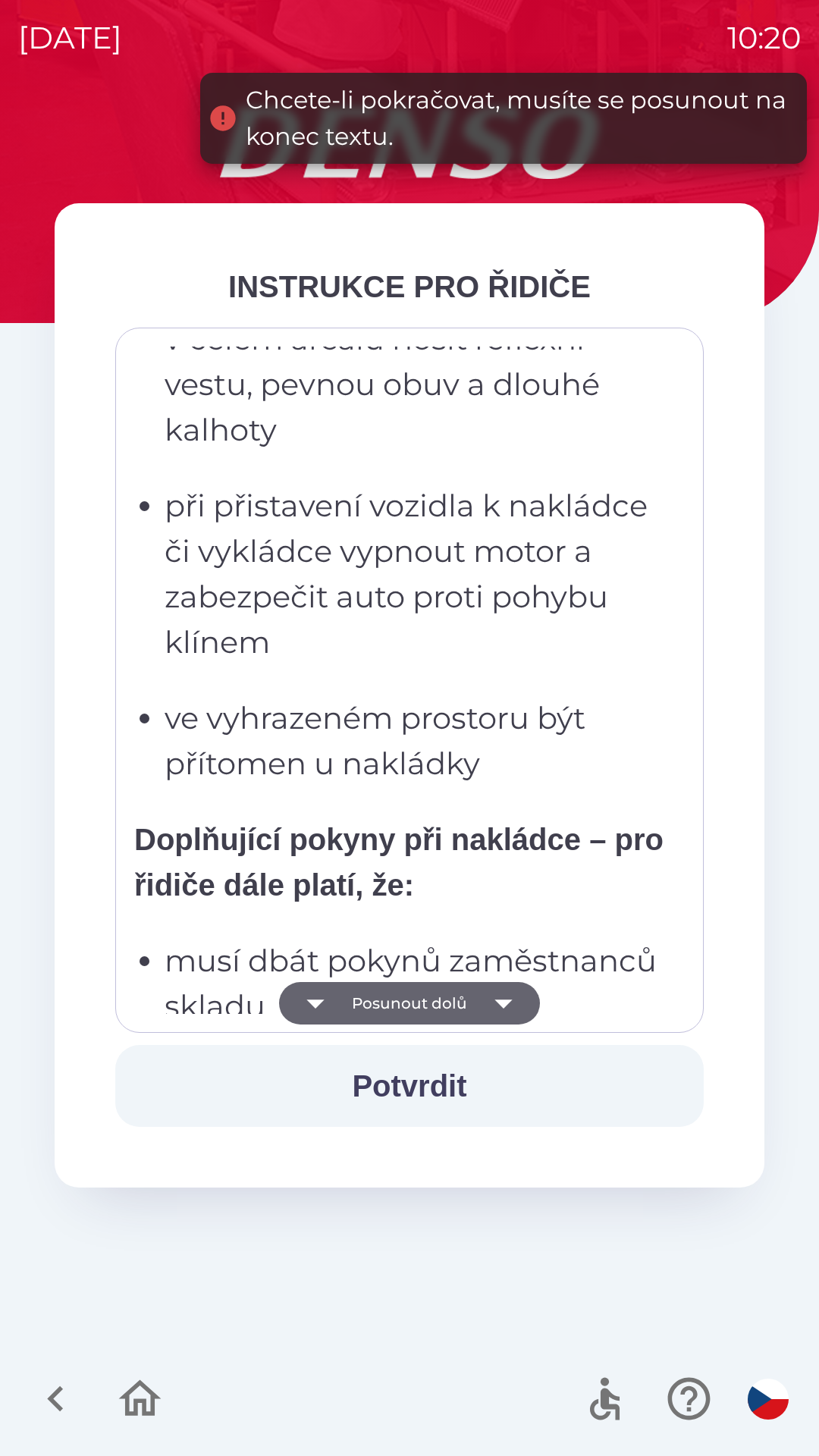
click at [491, 999] on icon "button" at bounding box center [504, 1003] width 43 height 43
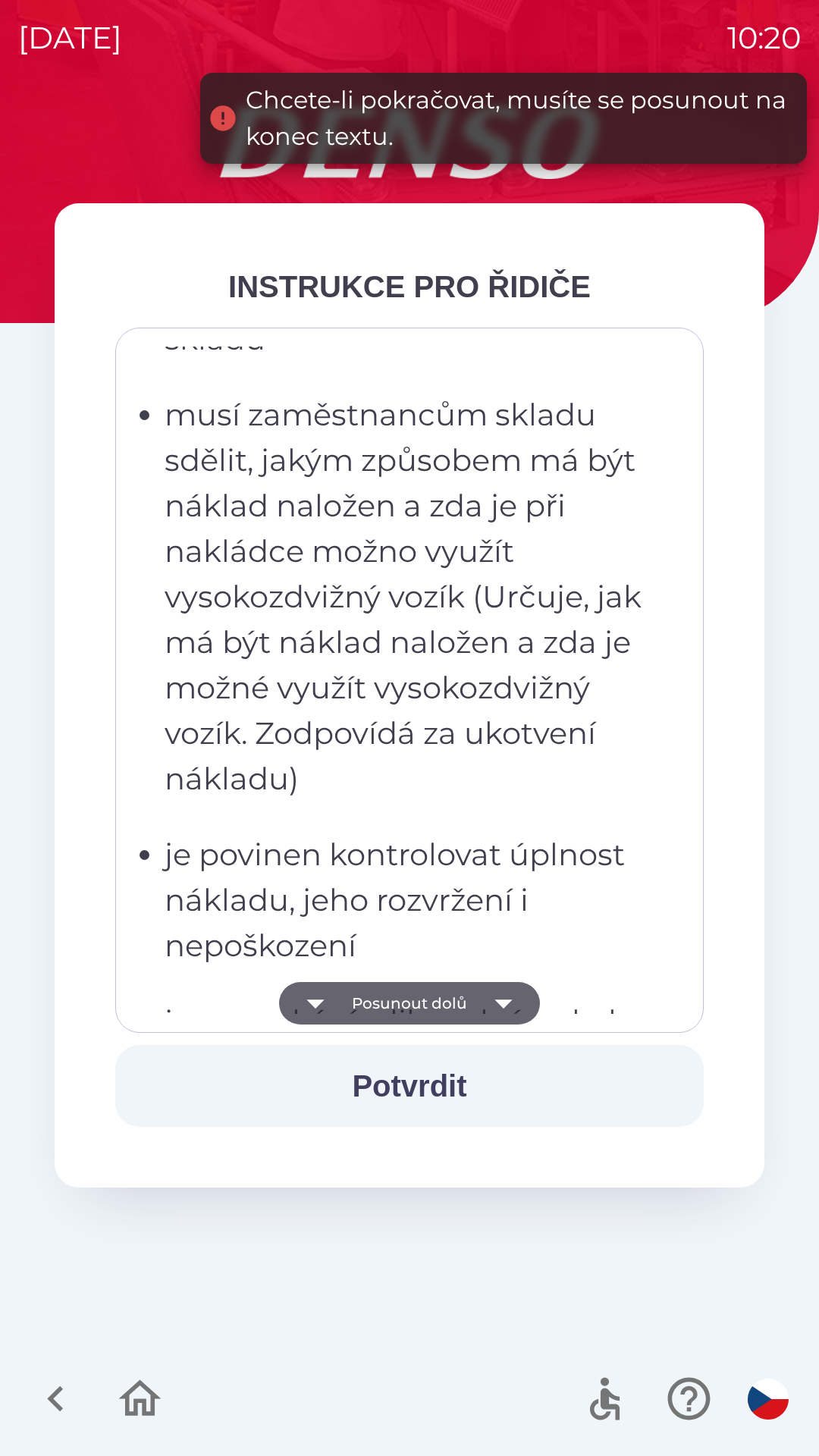
click at [489, 997] on icon "button" at bounding box center [504, 1003] width 43 height 43
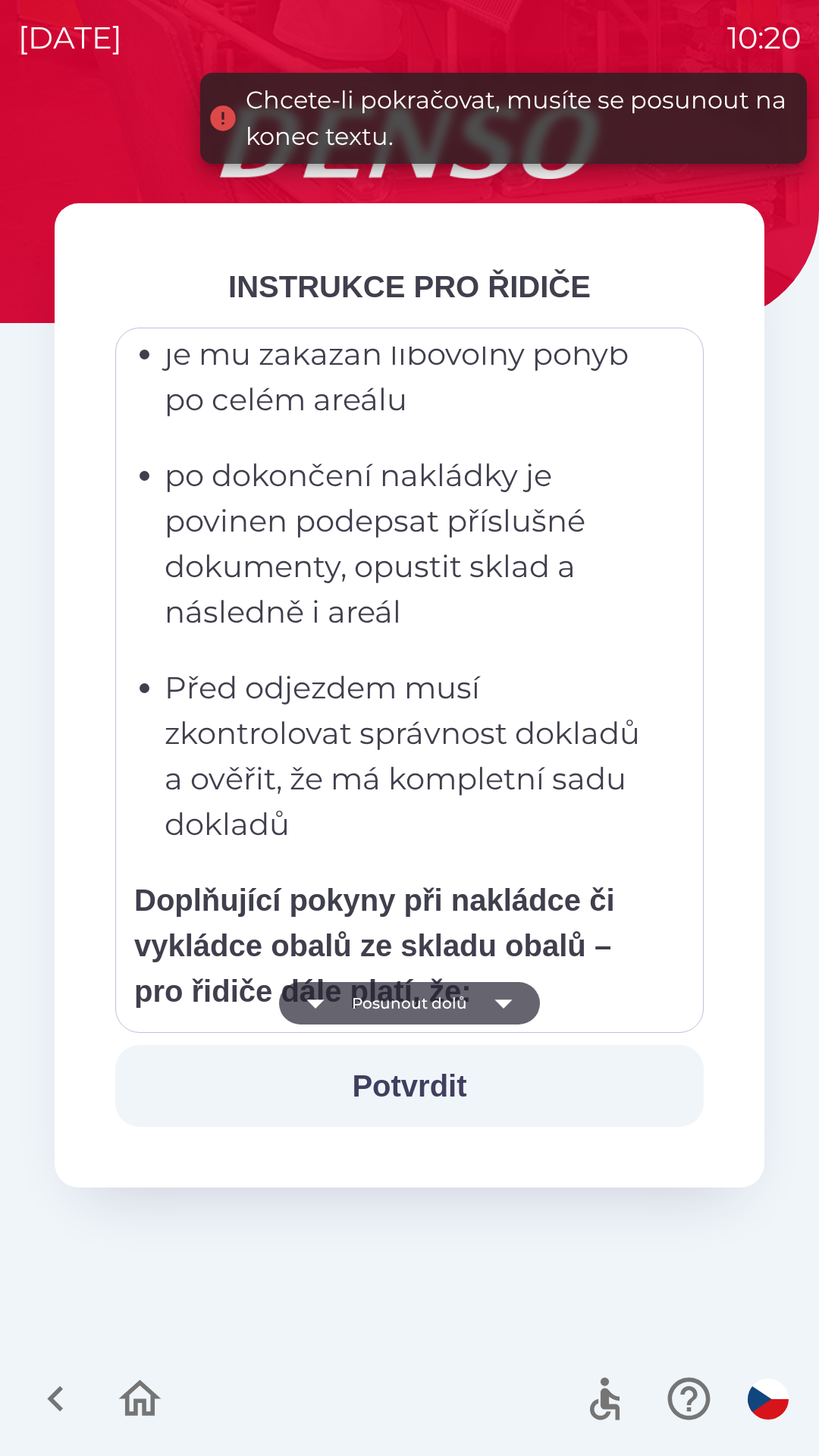
click at [486, 992] on icon "button" at bounding box center [504, 1003] width 43 height 43
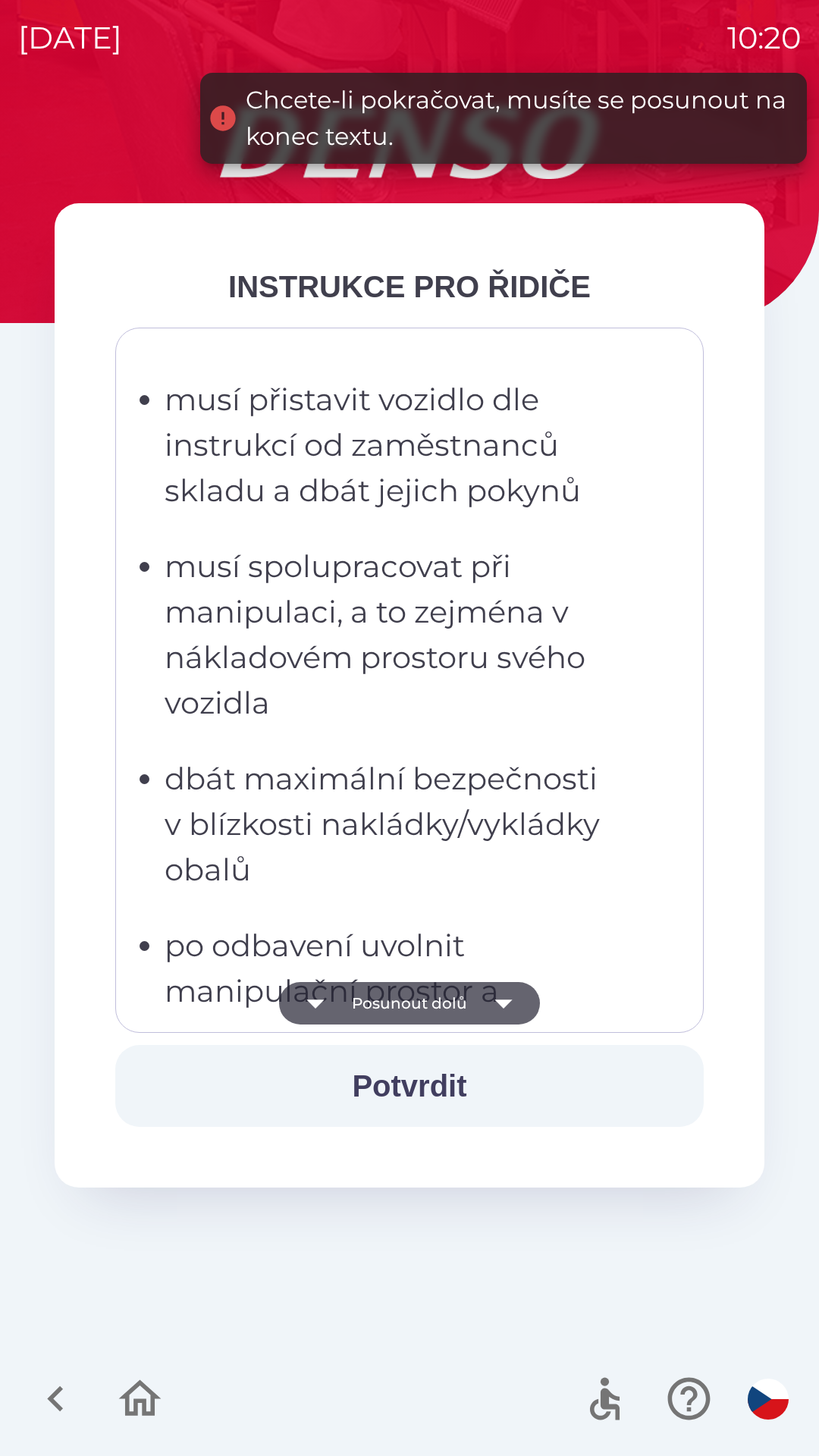
click at [488, 1000] on icon "button" at bounding box center [504, 1003] width 43 height 43
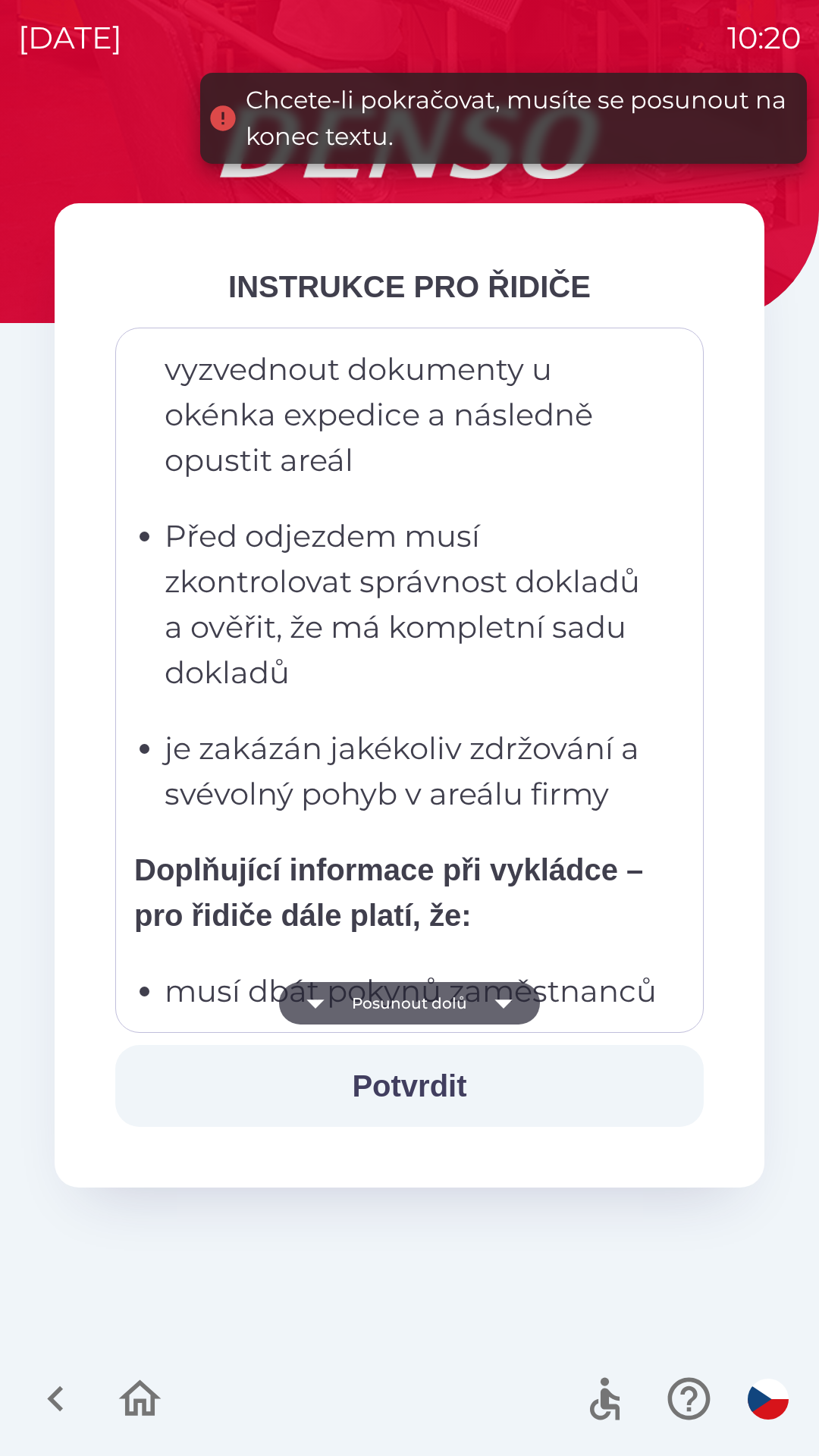
click at [493, 1004] on icon "button" at bounding box center [504, 1003] width 43 height 43
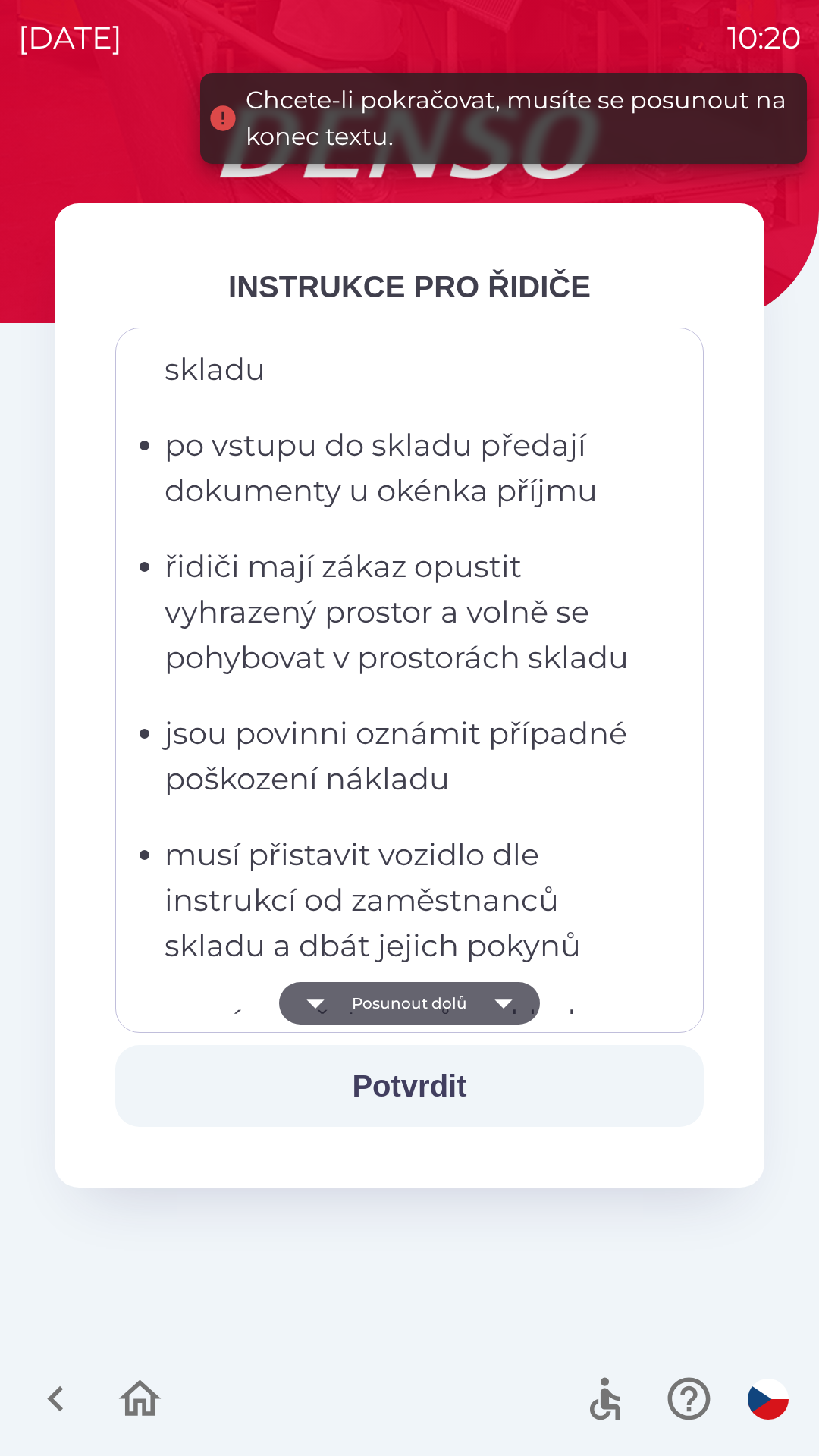
click at [493, 1004] on icon "button" at bounding box center [504, 1003] width 43 height 43
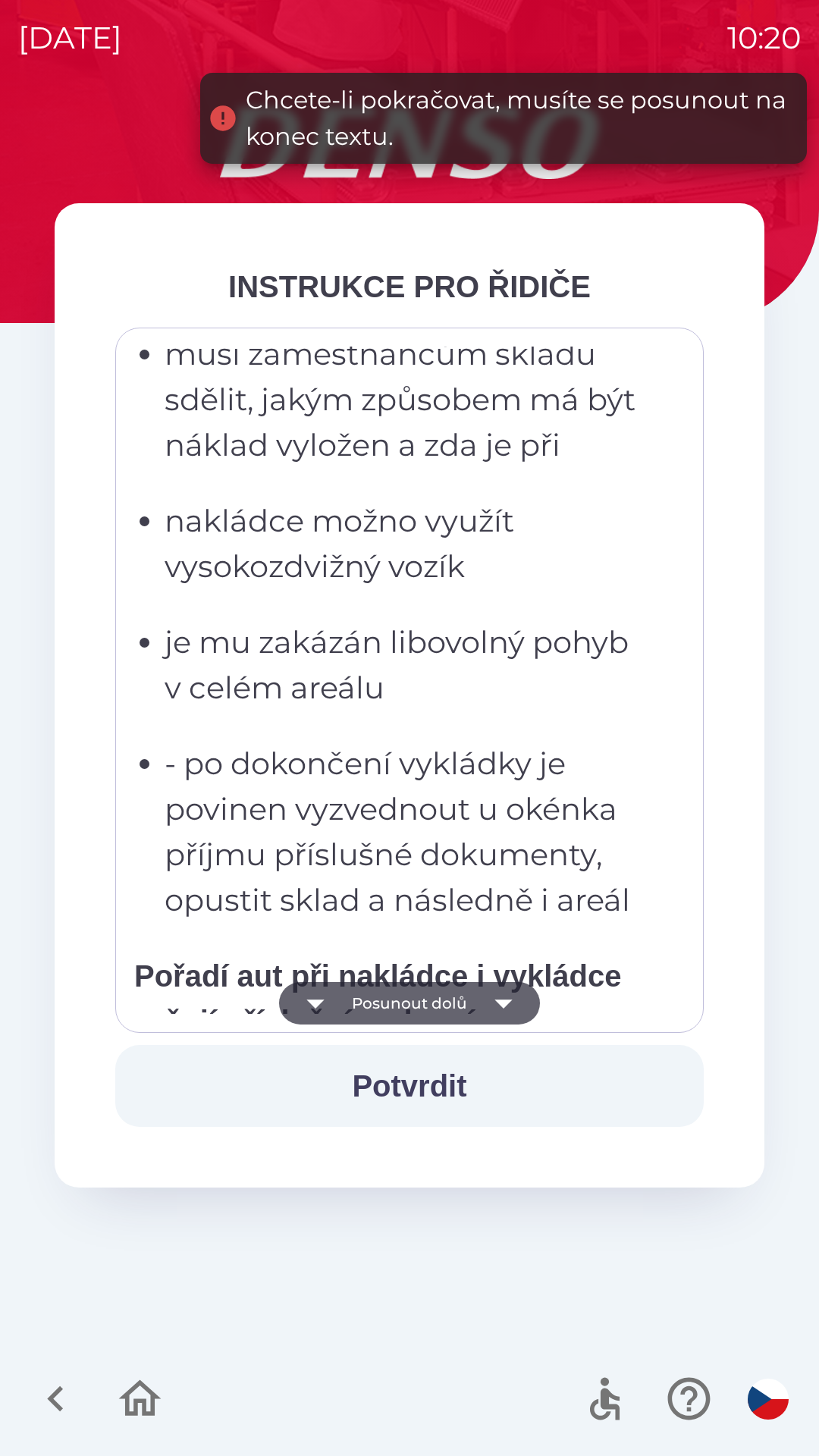
click at [499, 1004] on icon "button" at bounding box center [503, 1003] width 17 height 9
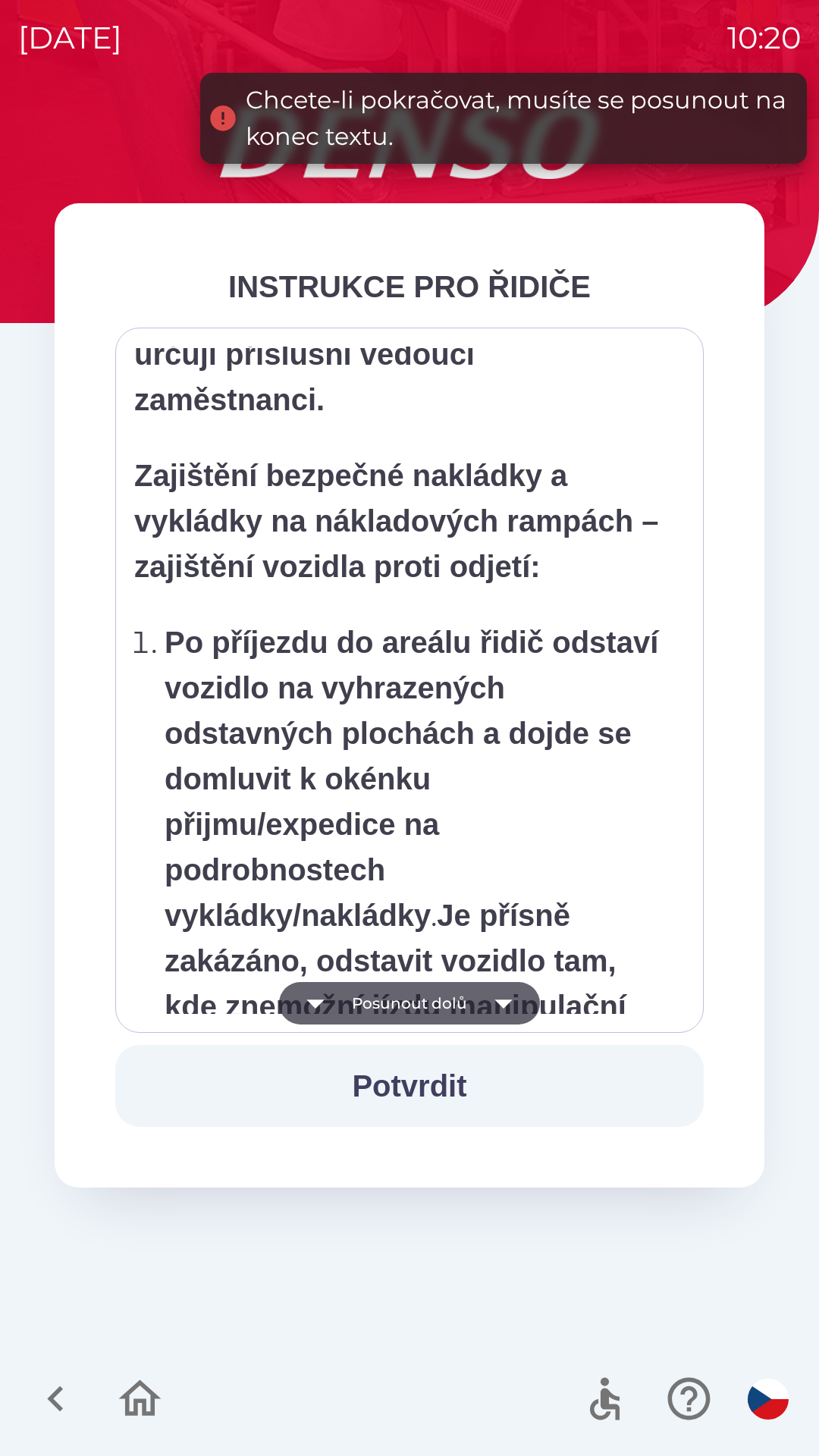
click at [496, 1008] on icon "button" at bounding box center [504, 1003] width 43 height 43
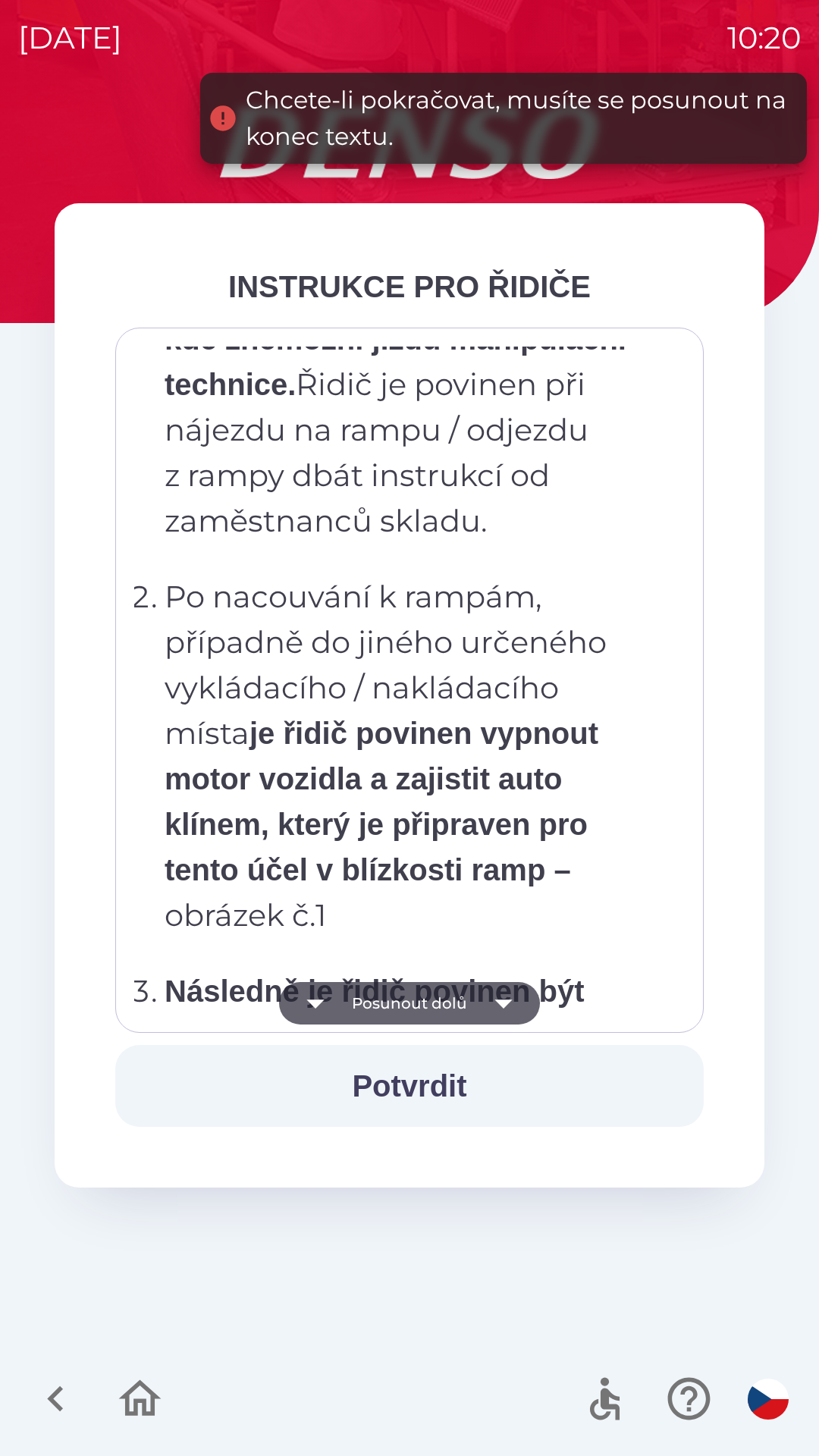
click at [505, 1001] on icon "button" at bounding box center [503, 1003] width 17 height 9
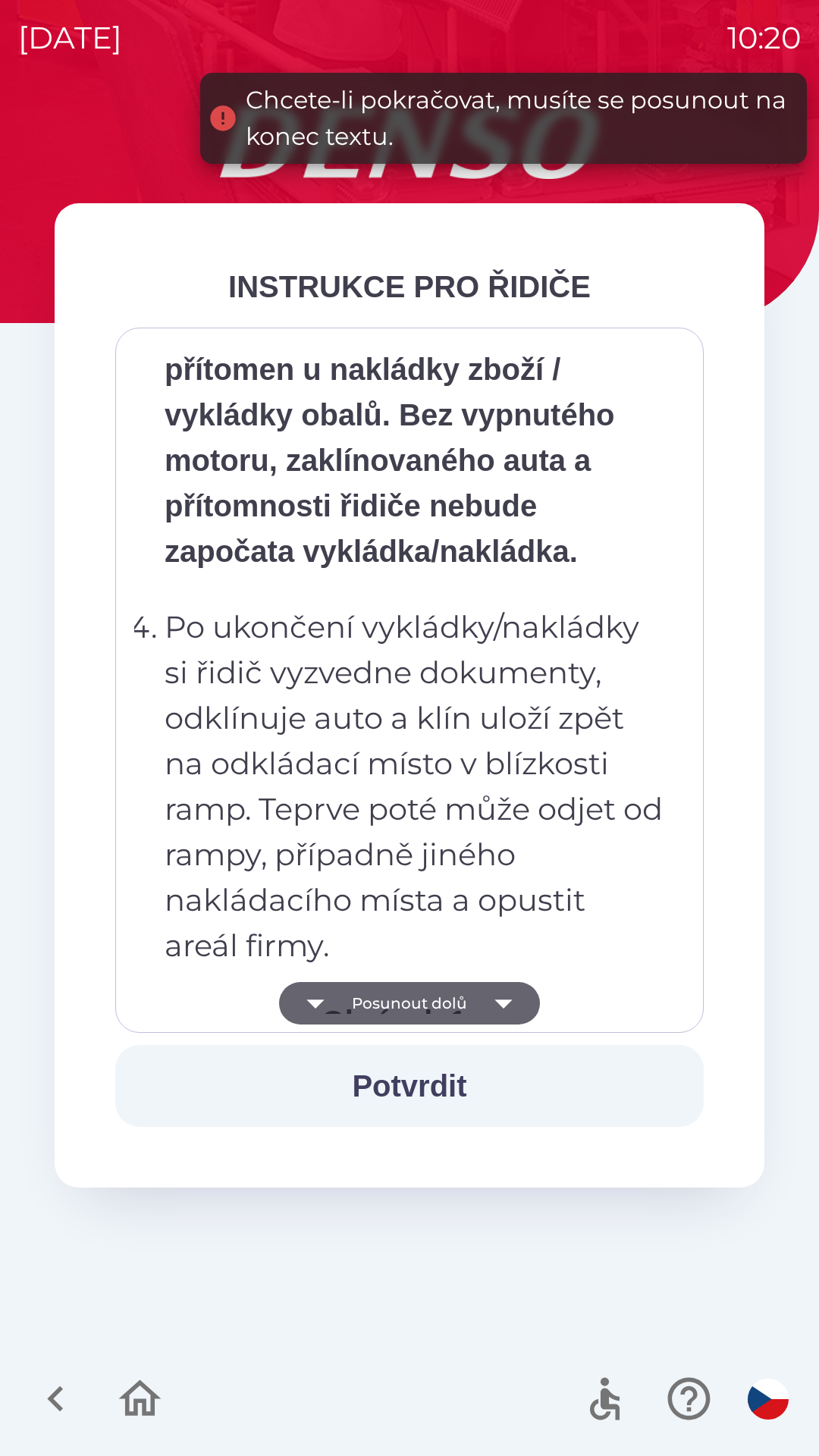
click at [499, 1003] on icon "button" at bounding box center [503, 1003] width 17 height 9
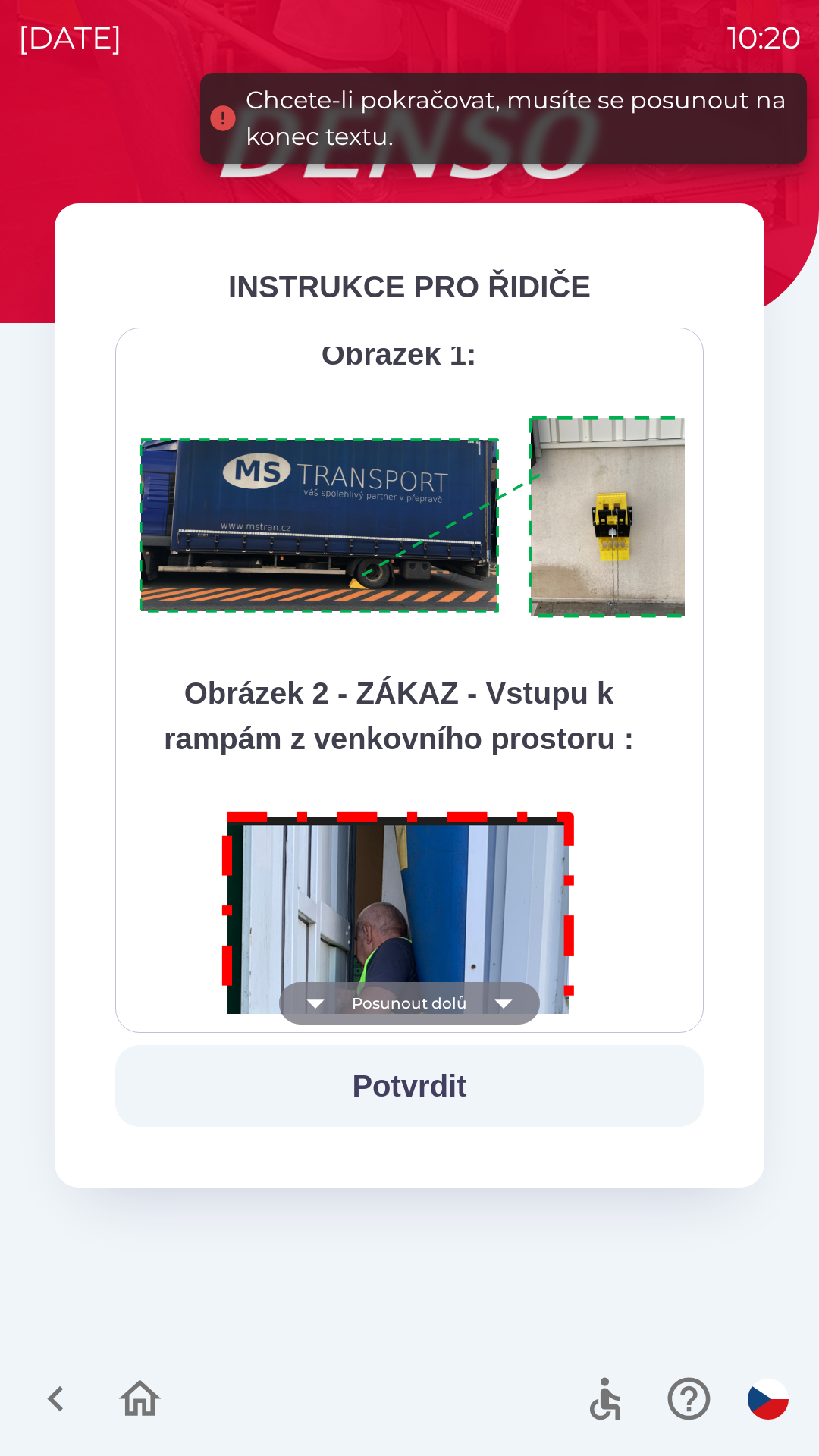
click at [504, 999] on icon "button" at bounding box center [504, 1003] width 43 height 43
click at [499, 1002] on div "Všichni řidiči přijíždějící do skladu firmy DENSO CZECH s.r.o. jsou po průjezdu…" at bounding box center [410, 680] width 551 height 667
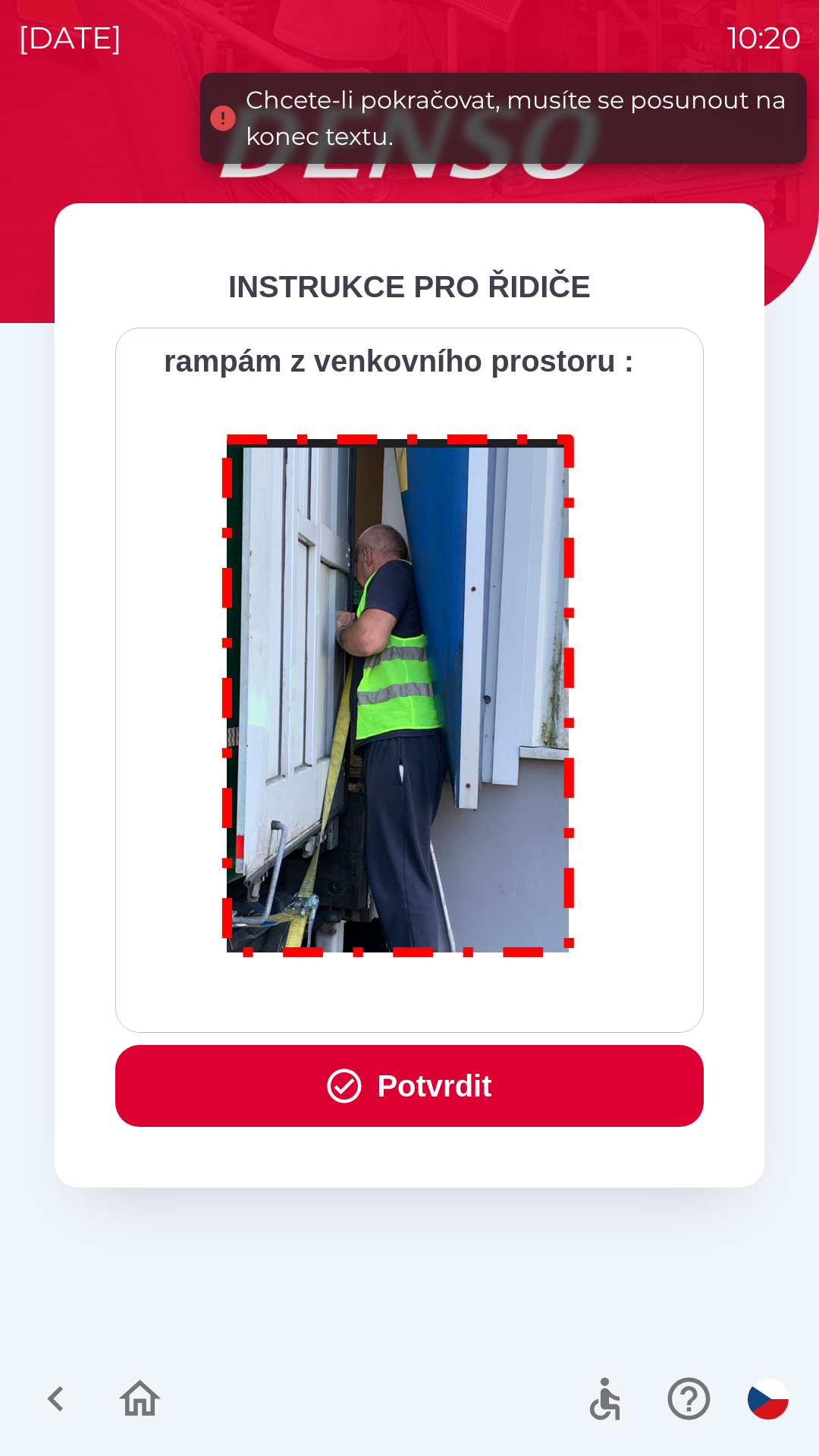
click at [430, 1081] on button "Potvrdit" at bounding box center [410, 1086] width 589 height 82
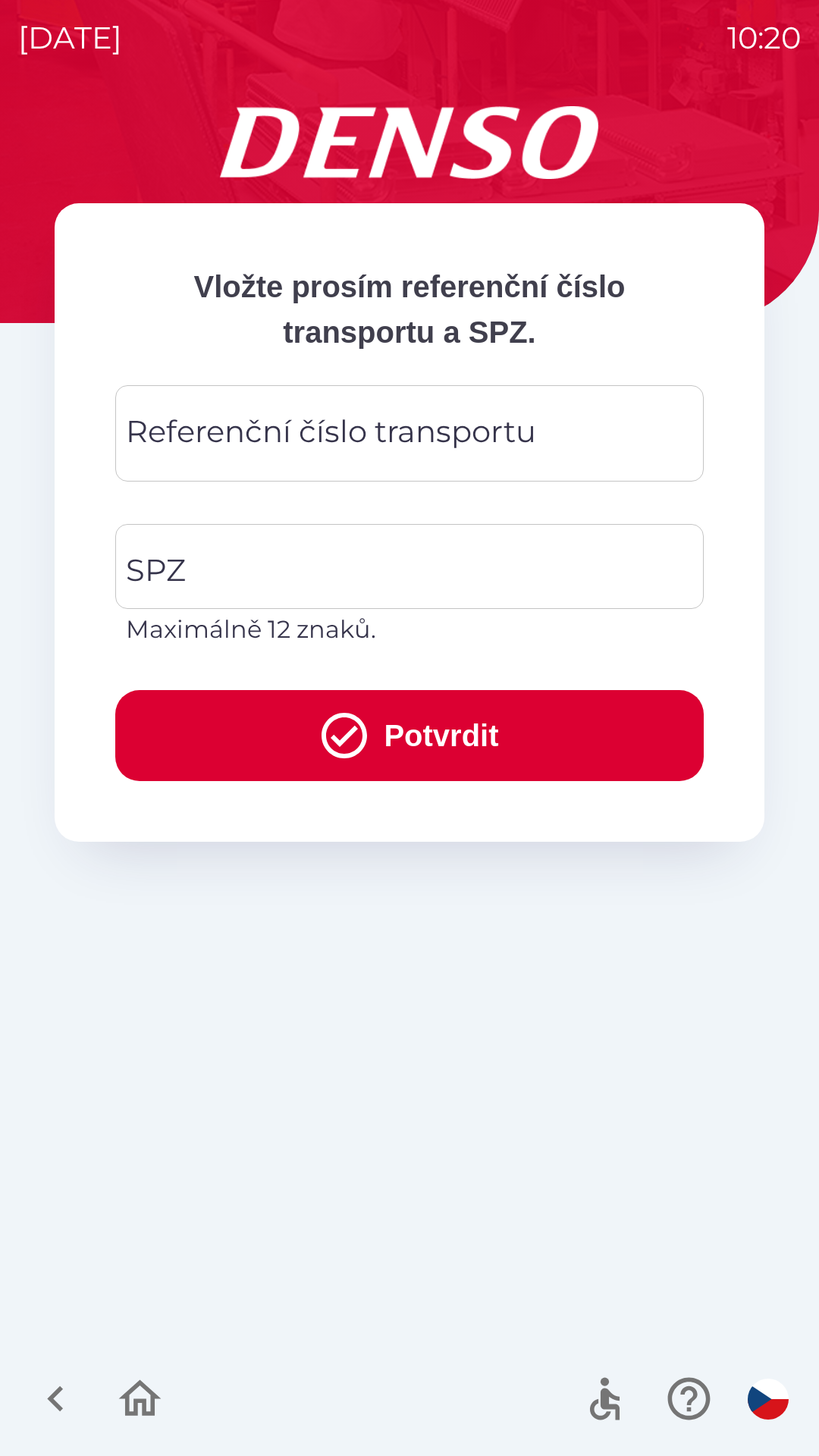
click at [183, 443] on div "Referenční číslo transportu Referenční číslo transportu" at bounding box center [410, 433] width 589 height 97
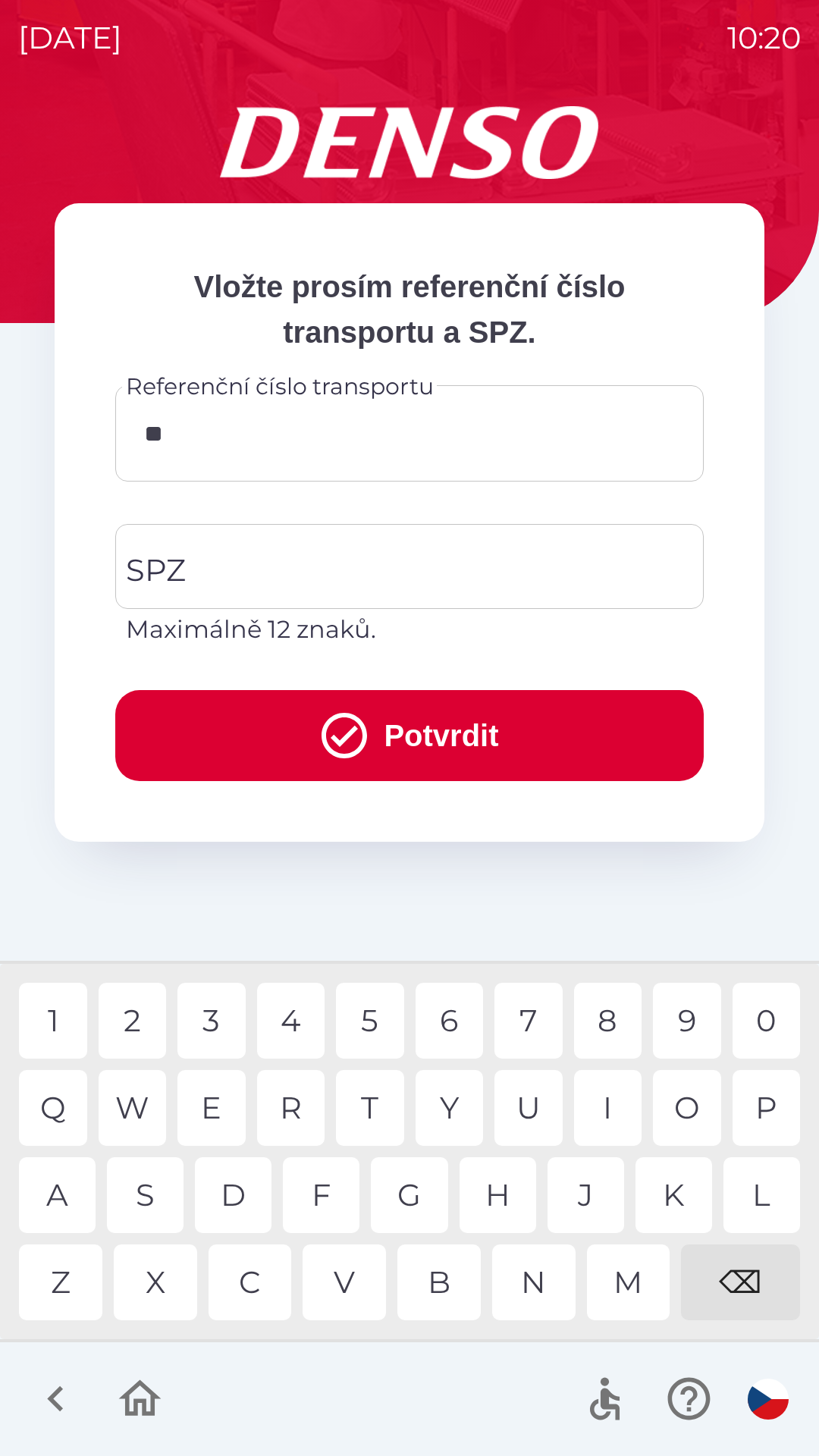
click at [48, 1100] on div "Q" at bounding box center [53, 1108] width 68 height 76
click at [432, 1278] on div "B" at bounding box center [439, 1282] width 84 height 76
type input "*********"
click at [212, 562] on input "SPZ" at bounding box center [398, 565] width 553 height 71
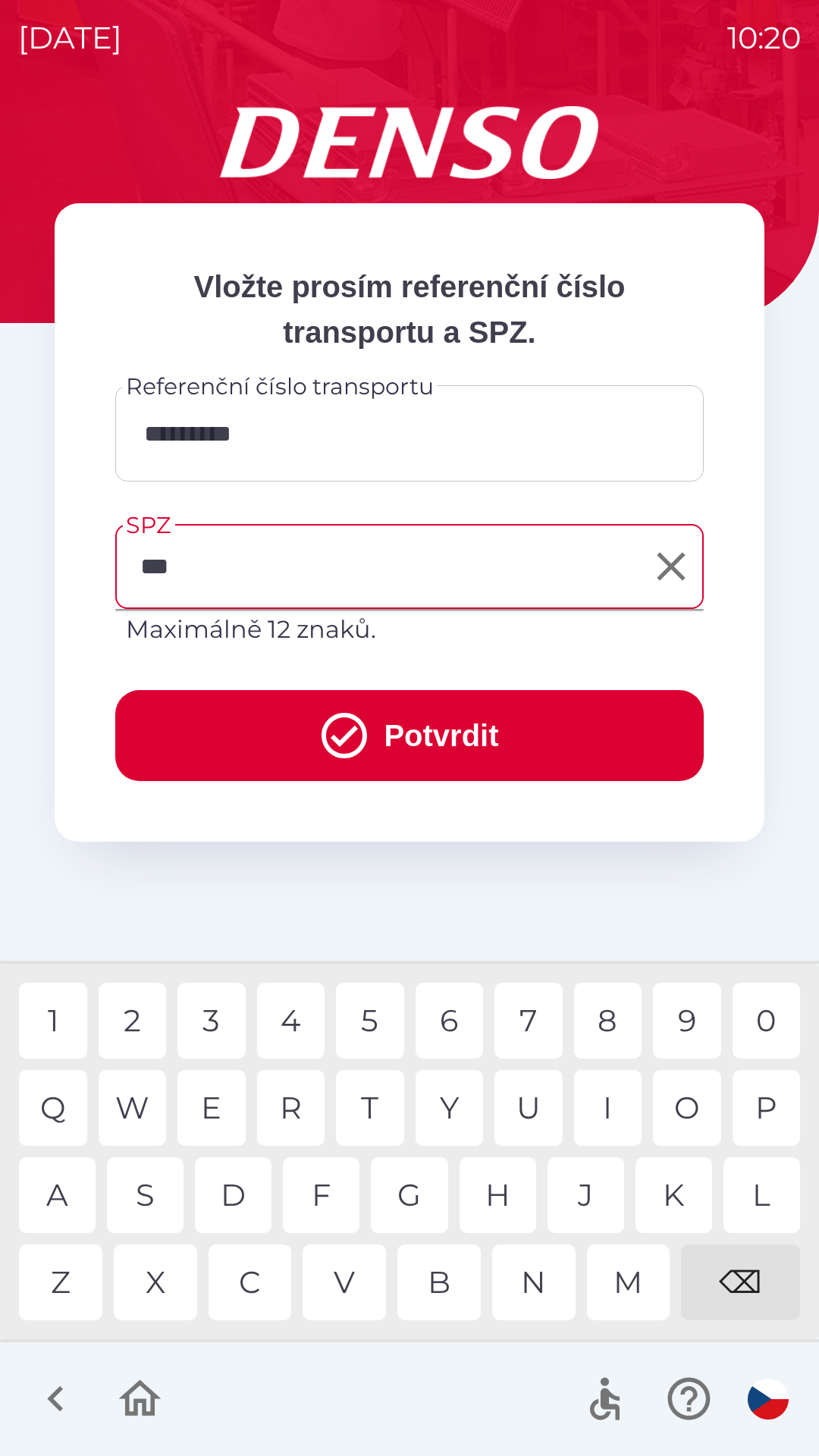
click at [343, 1277] on div "V" at bounding box center [344, 1282] width 84 height 76
type input "*******"
click at [421, 725] on button "Potvrdit" at bounding box center [410, 735] width 589 height 91
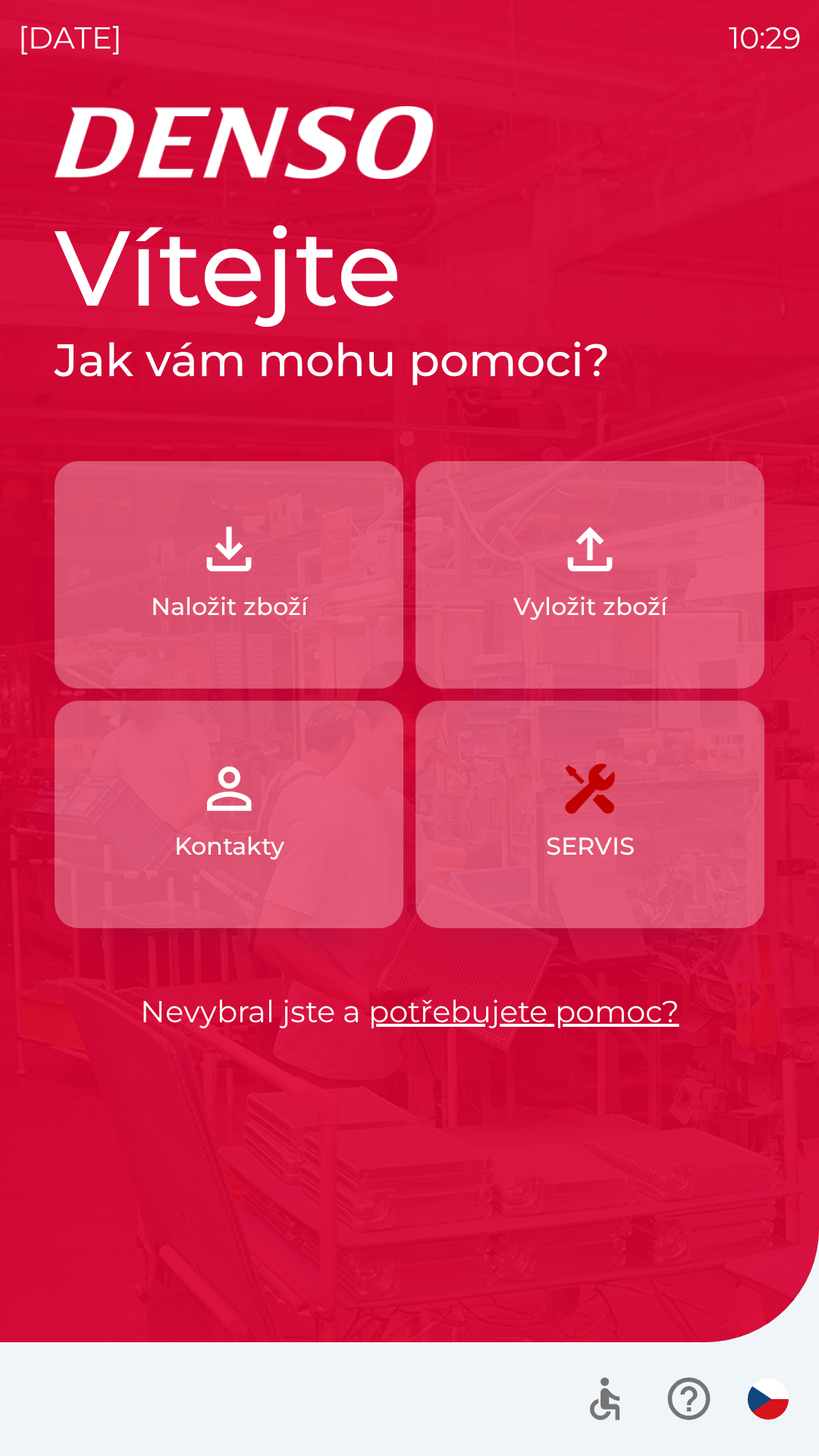
click at [236, 585] on button "Naložit zboží" at bounding box center [229, 574] width 349 height 227
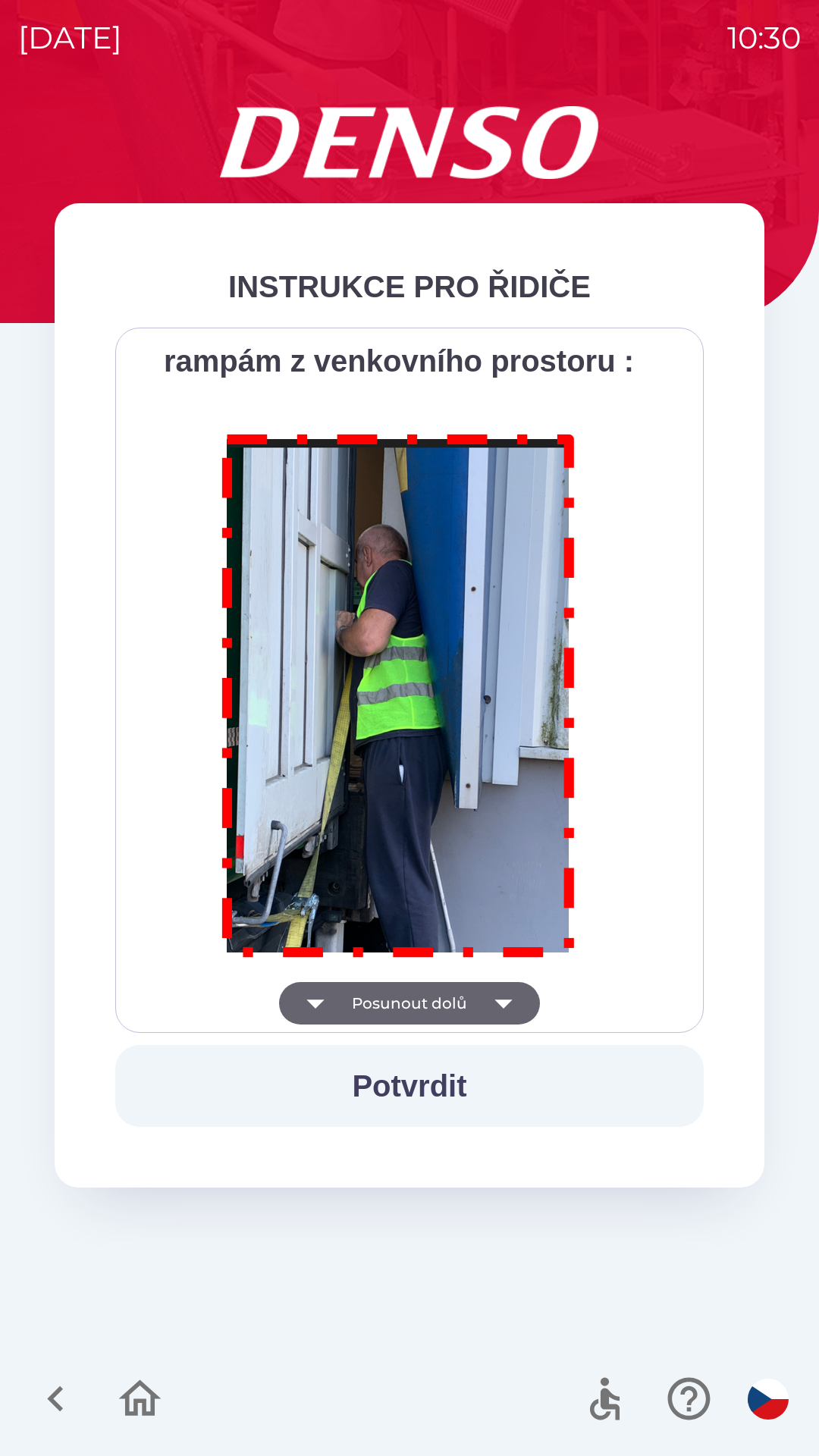
scroll to position [8523, 0]
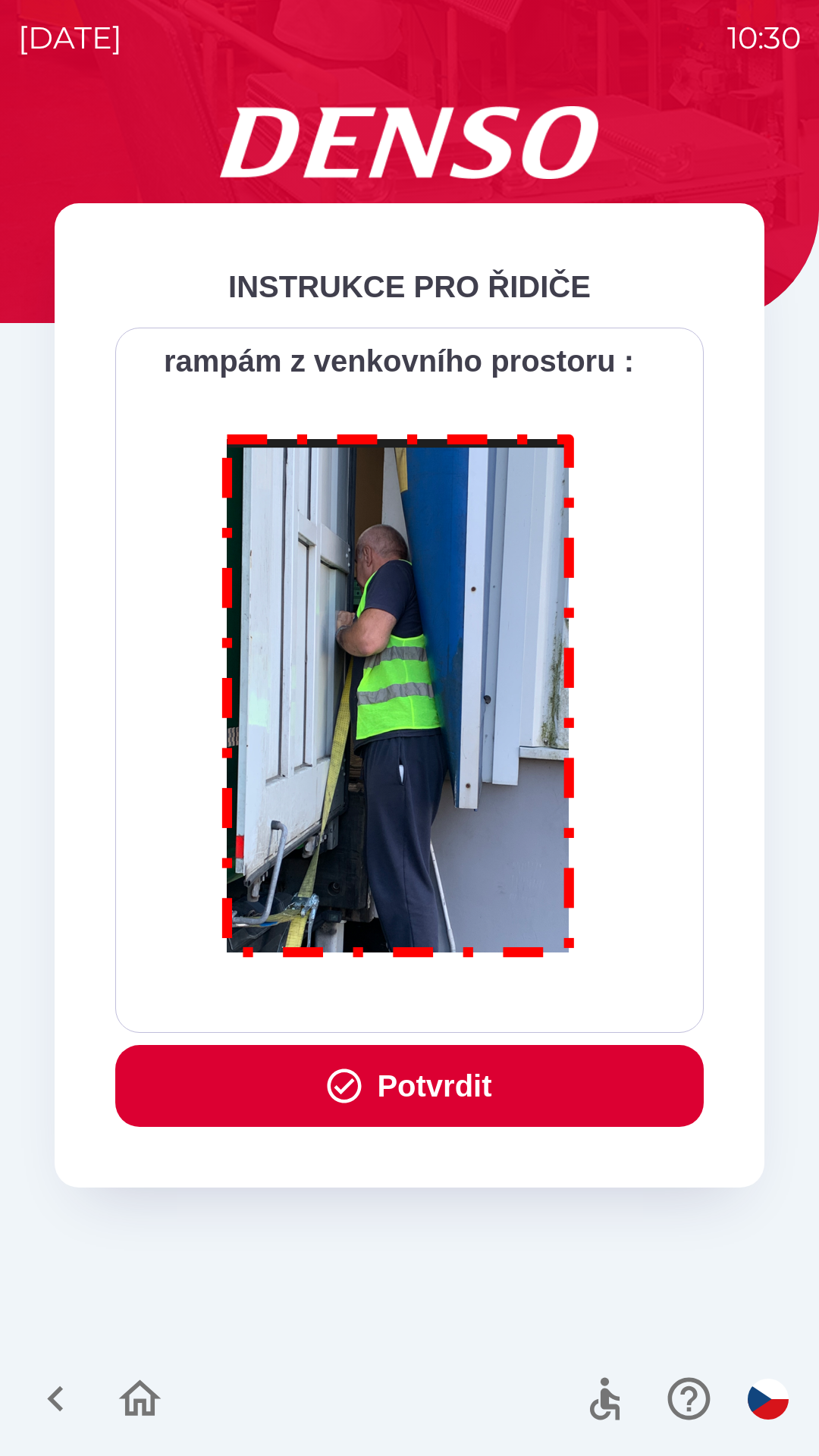
click at [464, 1078] on button "Potvrdit" at bounding box center [410, 1086] width 589 height 82
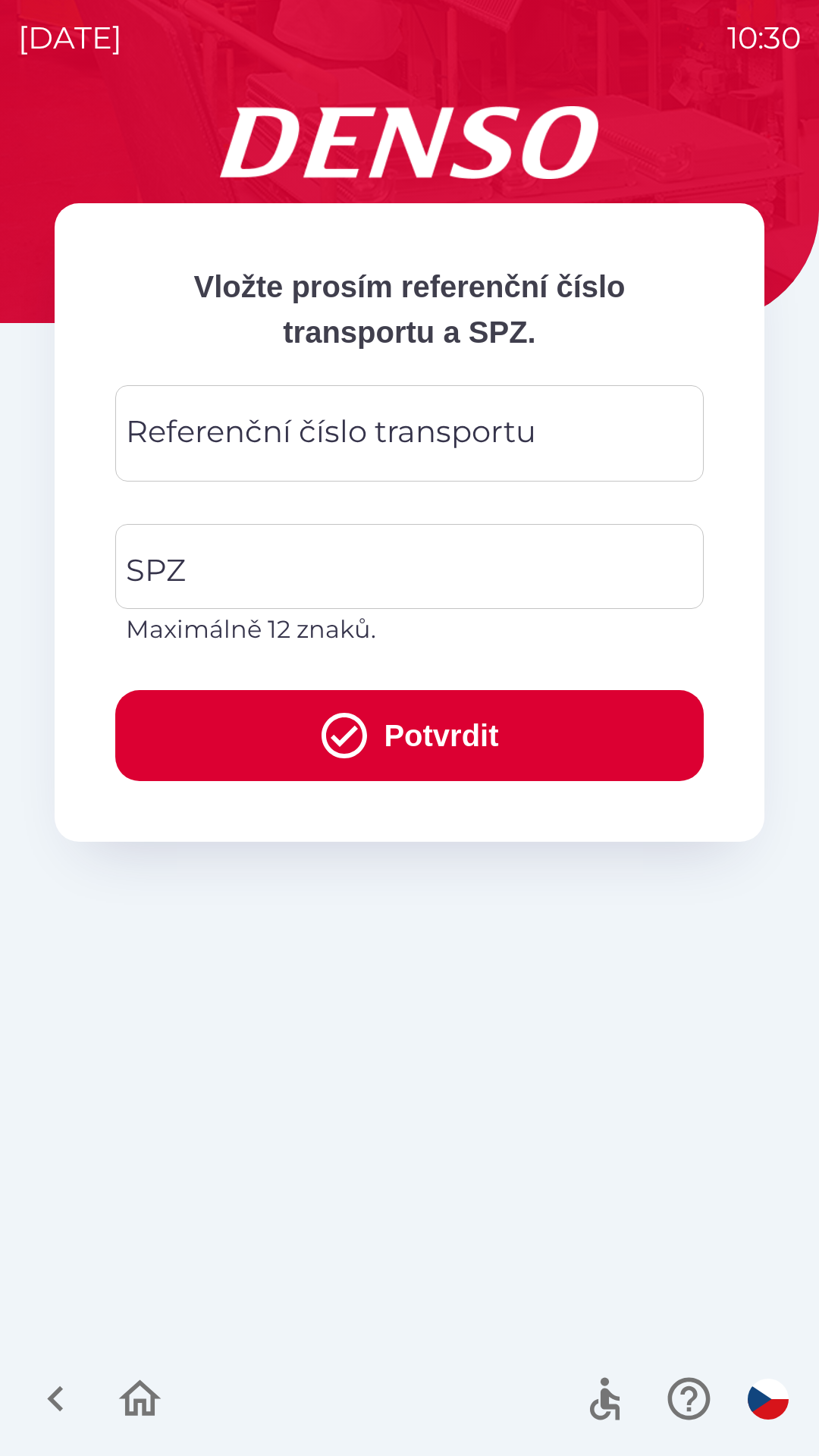
click at [409, 423] on div "Referenční číslo transportu Referenční číslo transportu" at bounding box center [410, 433] width 589 height 97
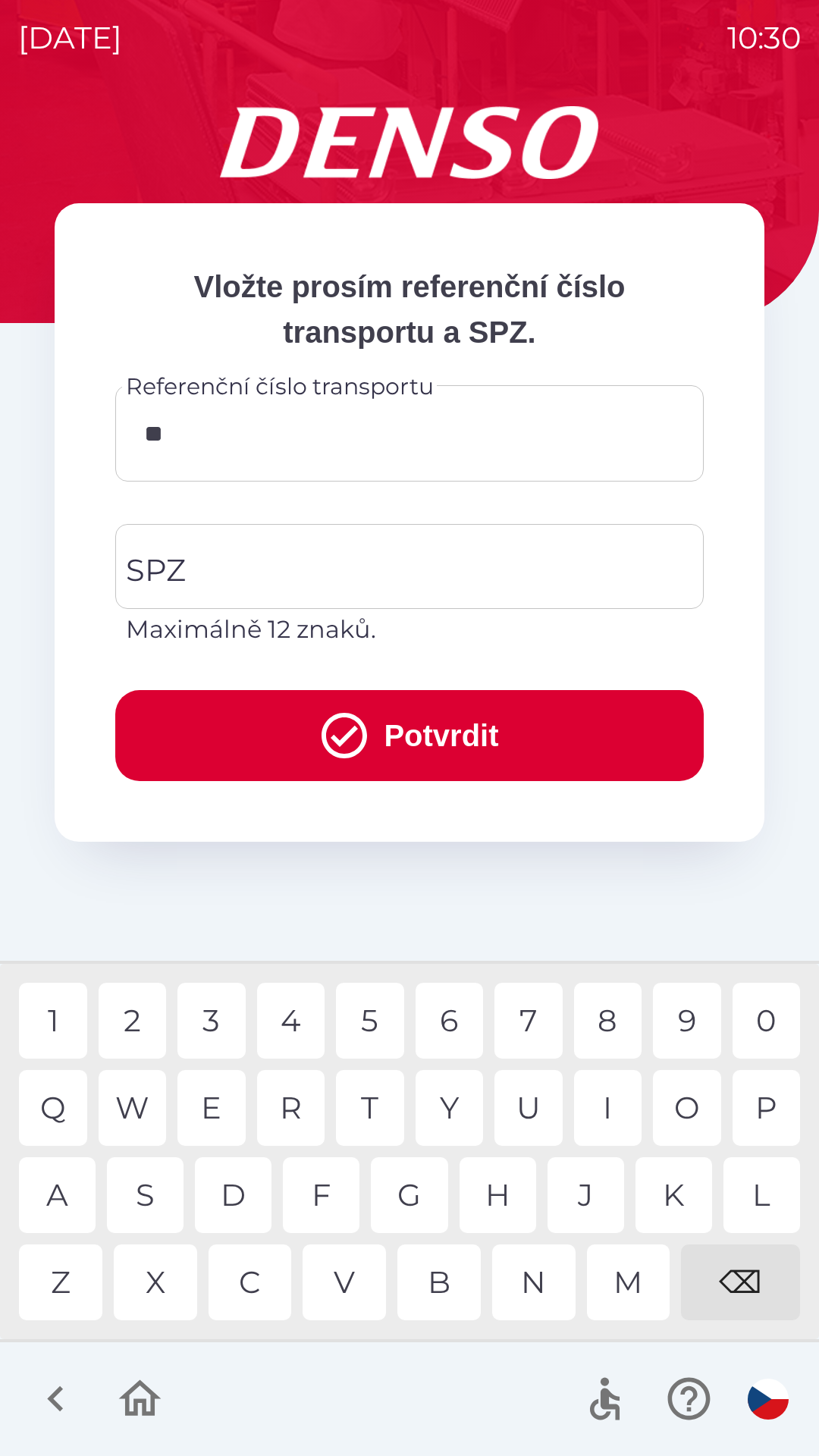
click at [648, 1173] on div "K" at bounding box center [673, 1195] width 77 height 76
click at [603, 1012] on div "8" at bounding box center [609, 1021] width 68 height 76
type input "******"
click at [294, 549] on input "SPZ" at bounding box center [398, 565] width 553 height 71
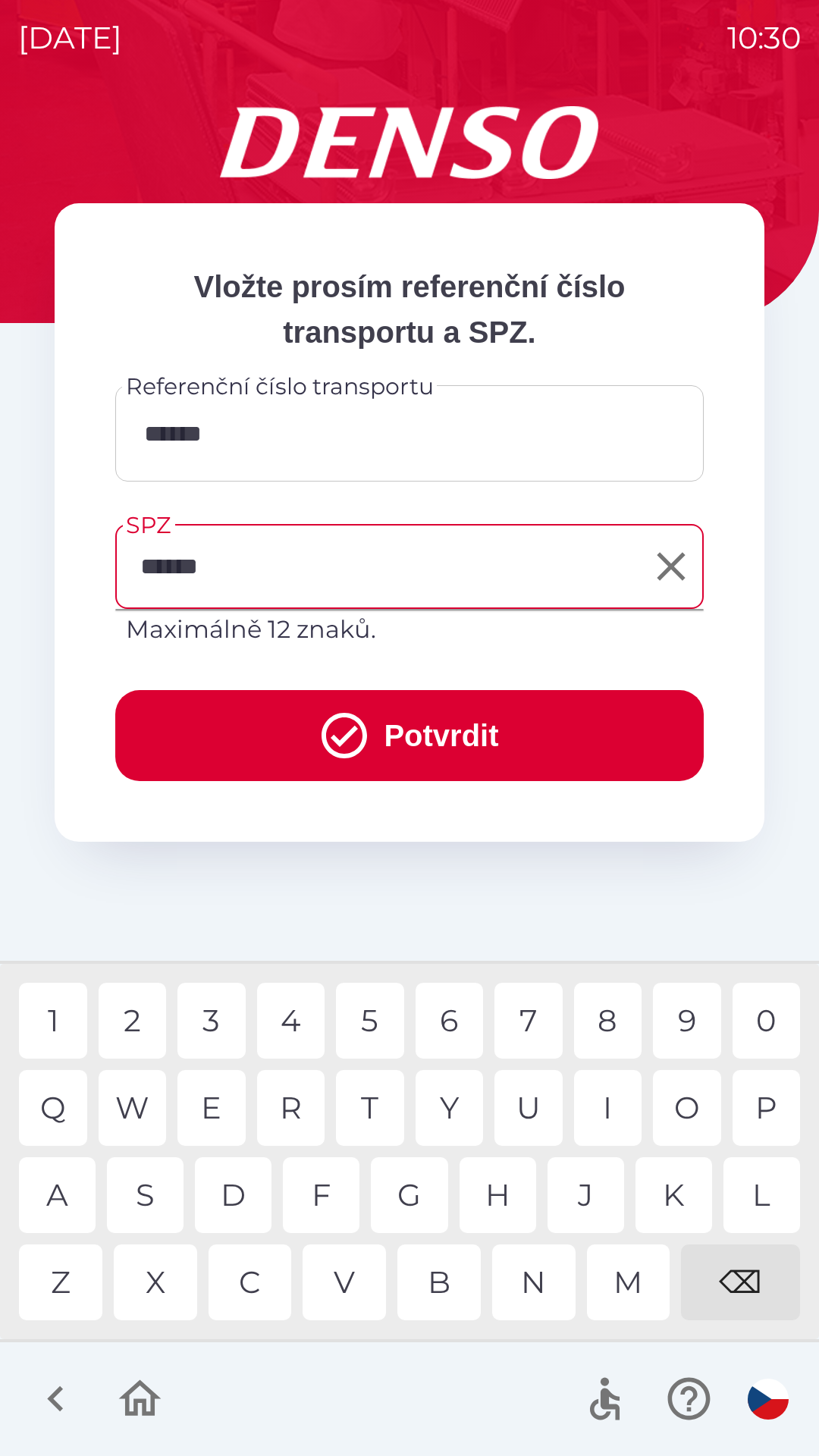
type input "*******"
click at [315, 707] on button "Potvrdit" at bounding box center [410, 735] width 589 height 91
